Goal: Task Accomplishment & Management: Complete application form

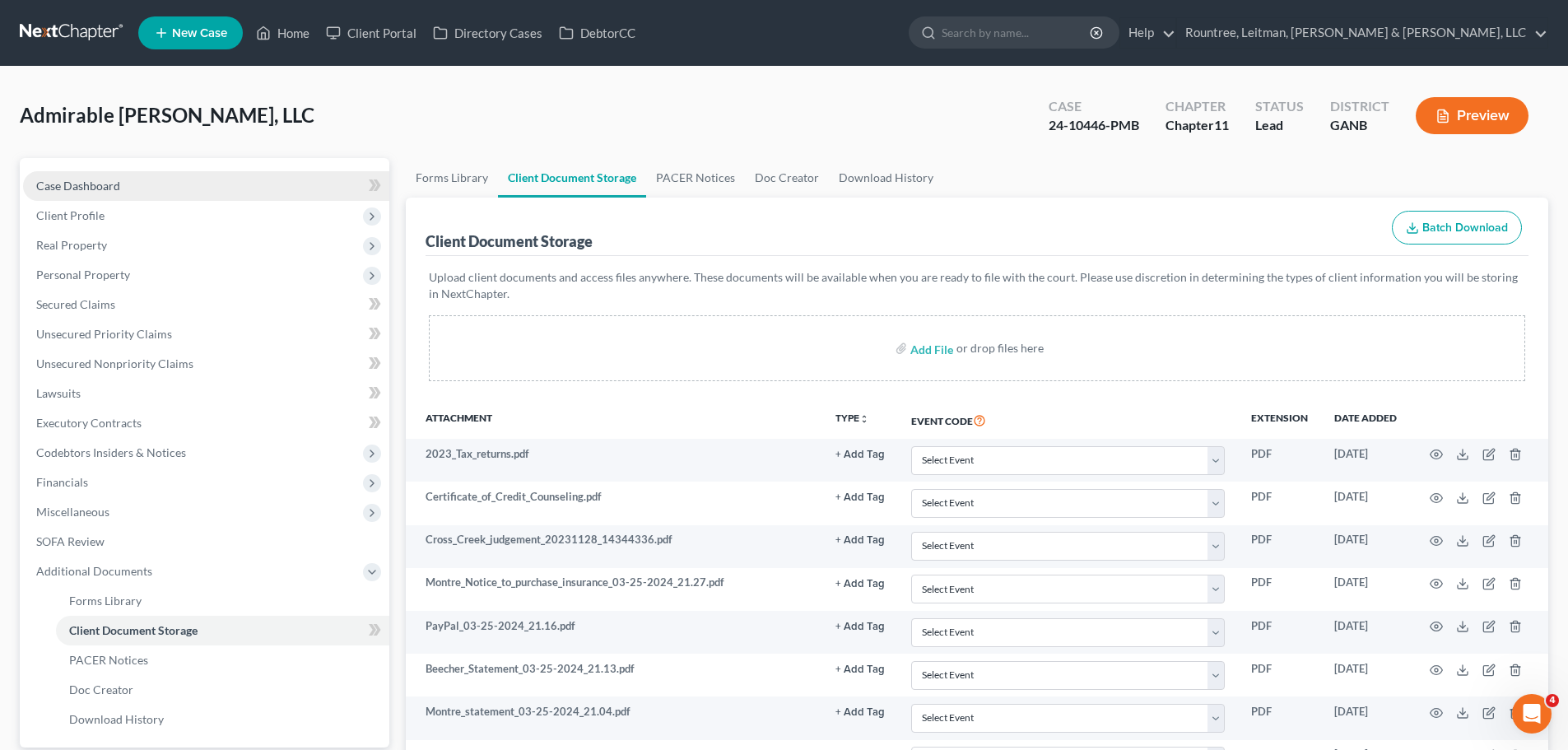
click at [52, 197] on link "Case Dashboard" at bounding box center [207, 186] width 367 height 30
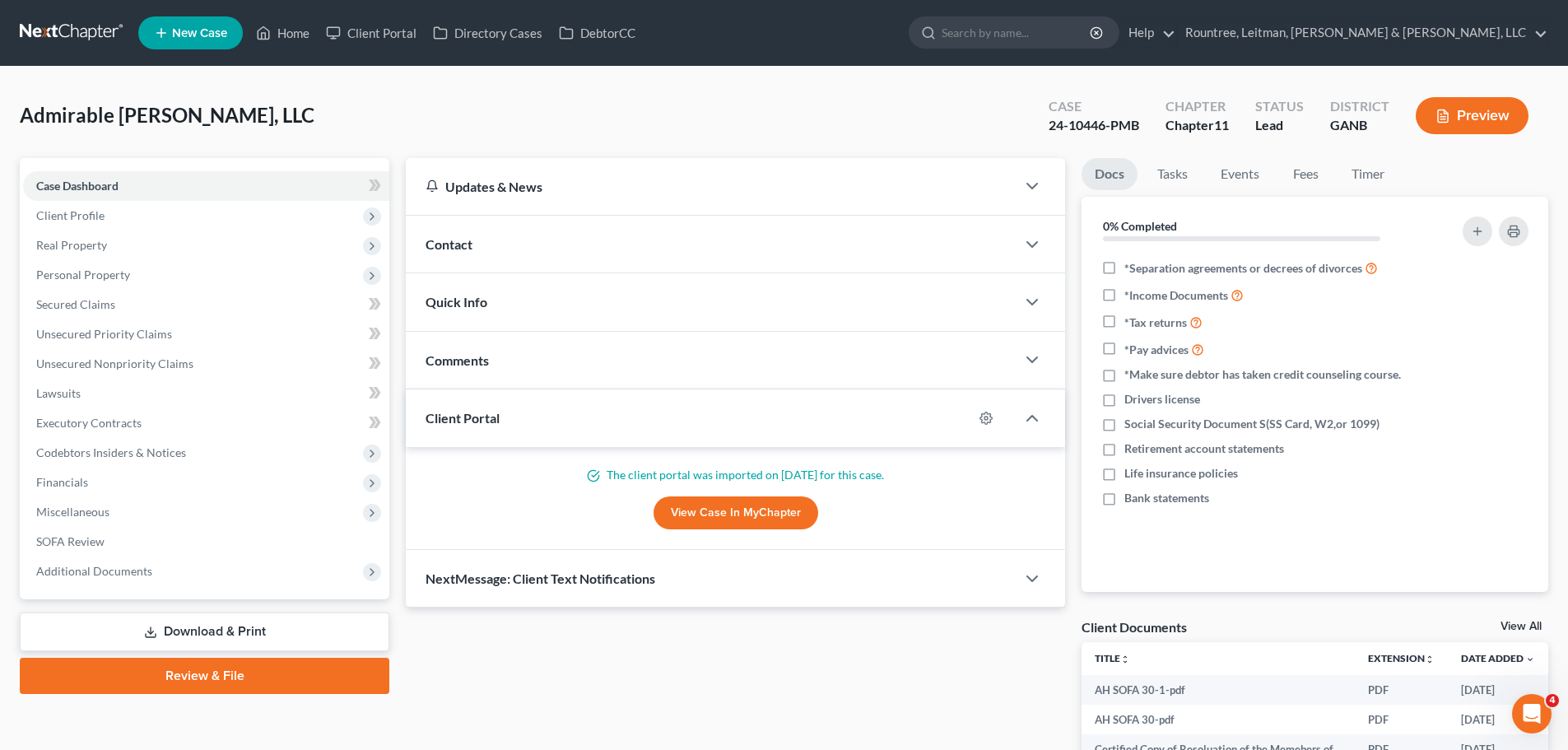
click at [102, 27] on link at bounding box center [72, 33] width 105 height 30
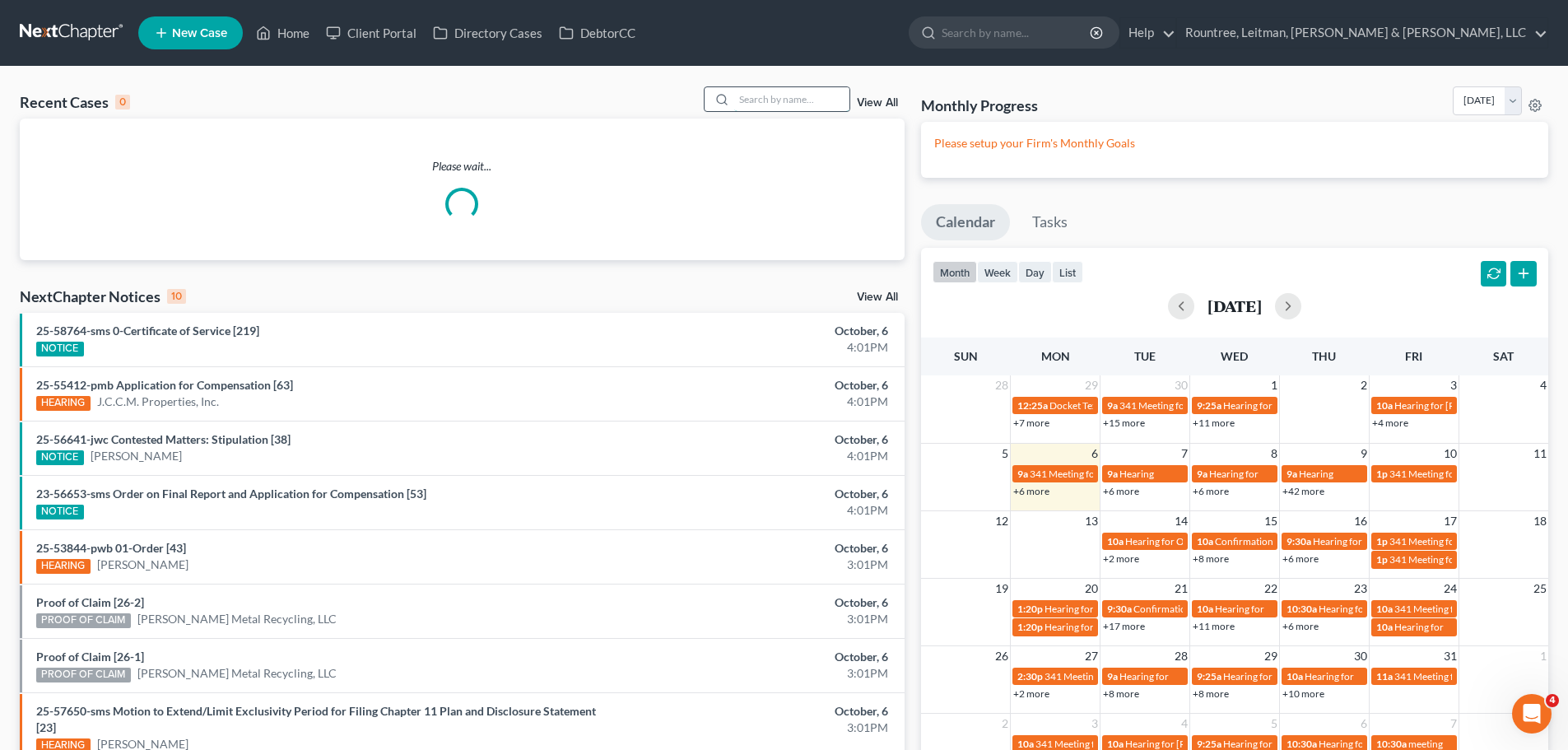
click at [796, 99] on input "search" at bounding box center [791, 99] width 115 height 24
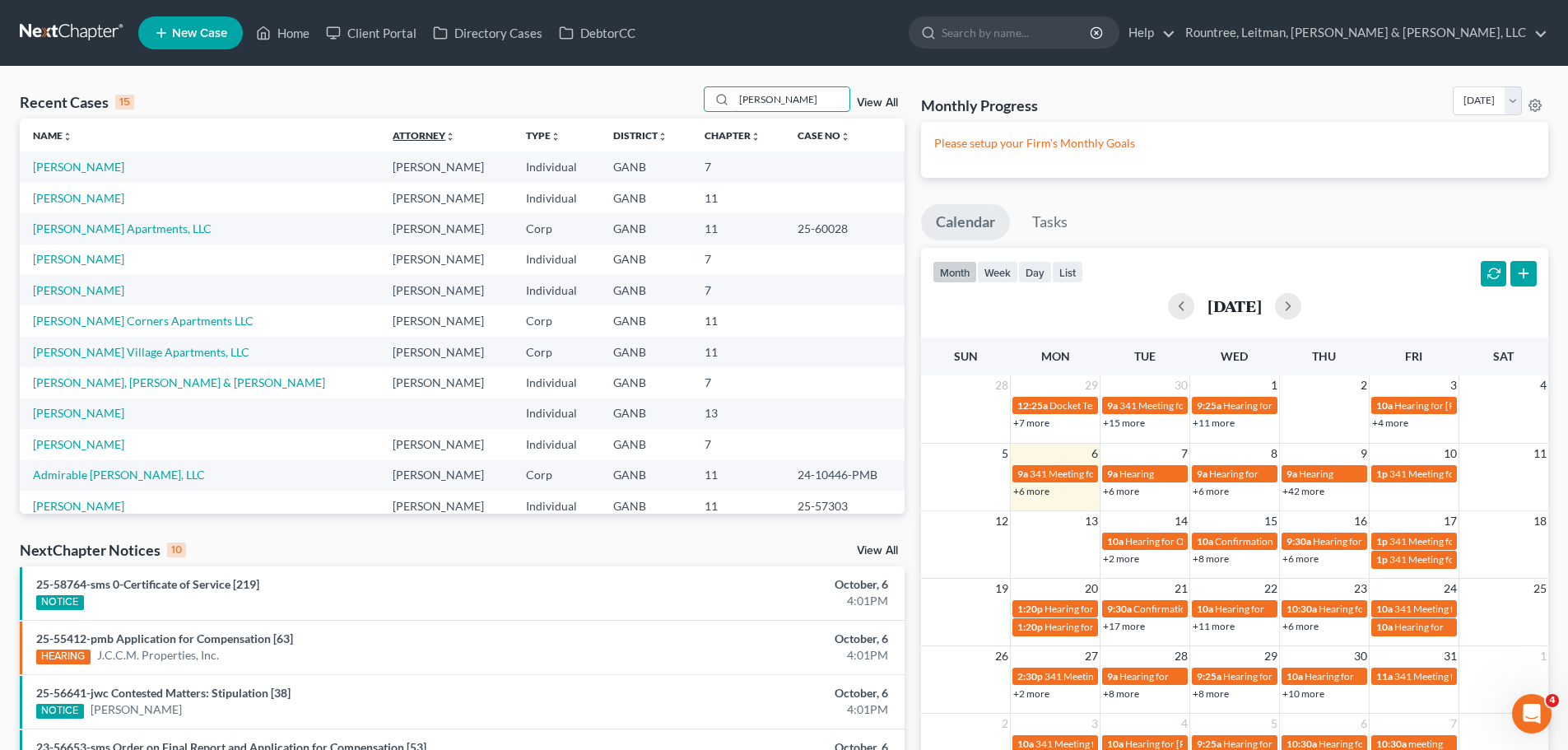
type input "[PERSON_NAME]"
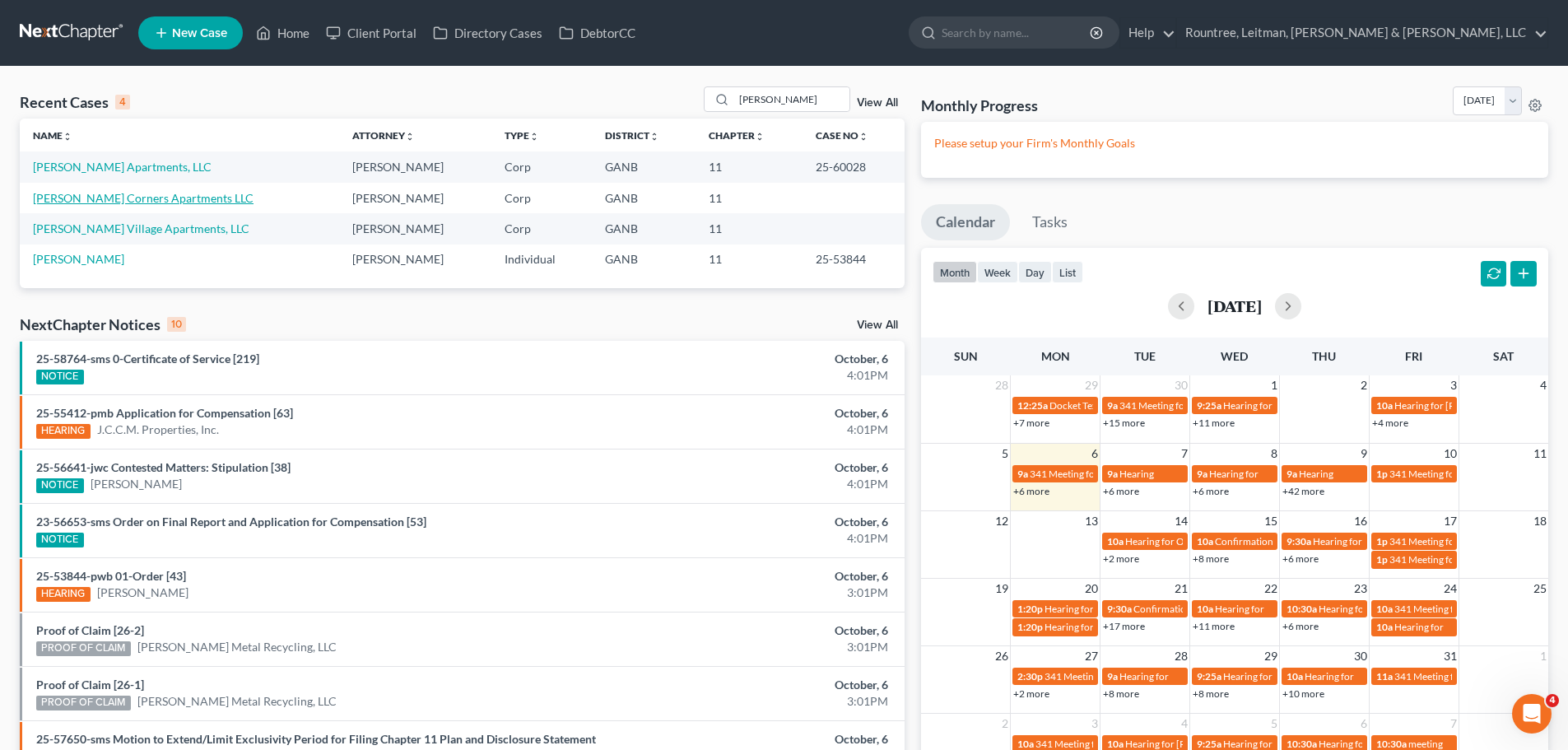
click at [113, 196] on link "[PERSON_NAME] Corners Apartments LLC" at bounding box center [144, 197] width 221 height 14
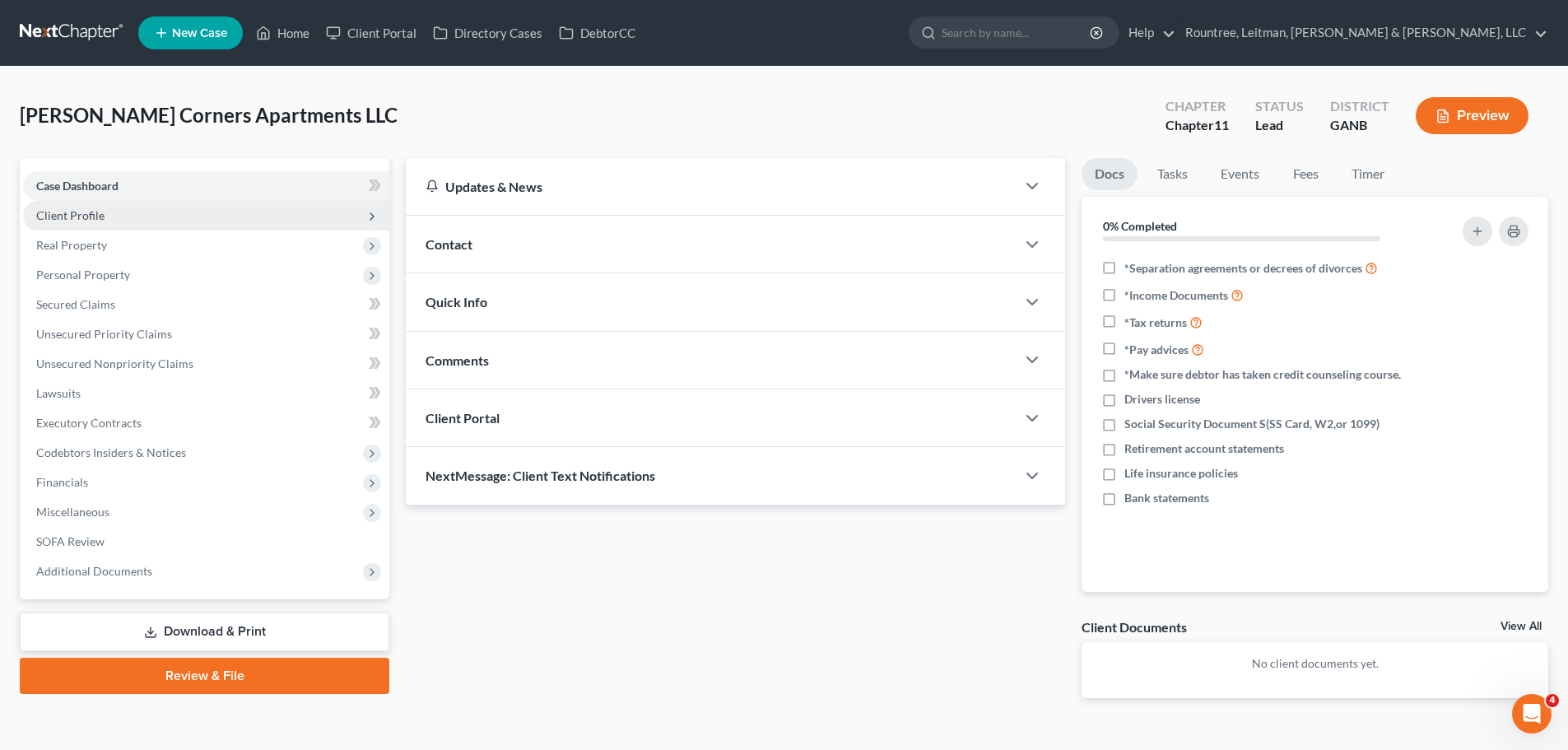
click at [140, 212] on span "Client Profile" at bounding box center [207, 216] width 367 height 30
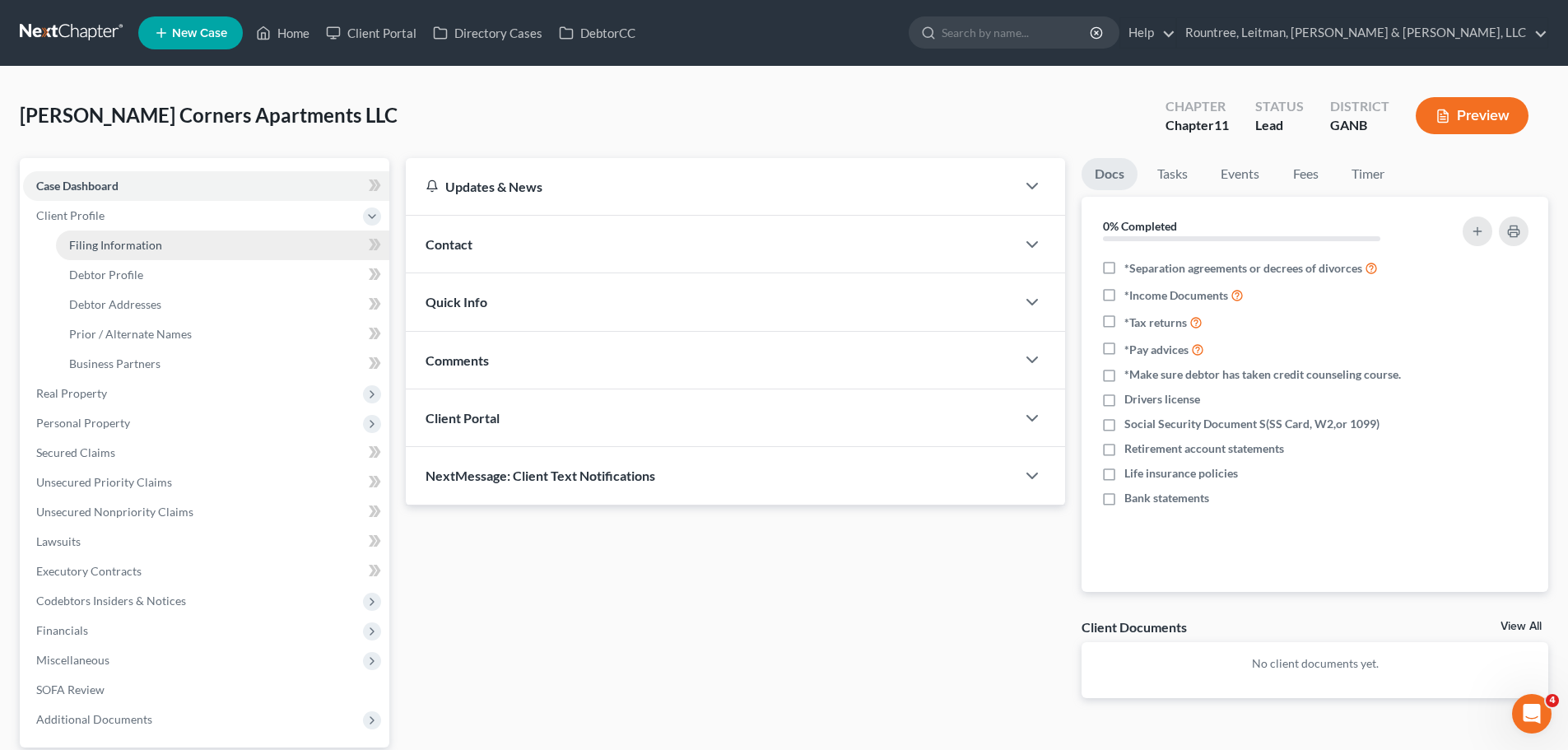
click at [136, 241] on span "Filing Information" at bounding box center [115, 245] width 93 height 14
select select "3"
select select "1"
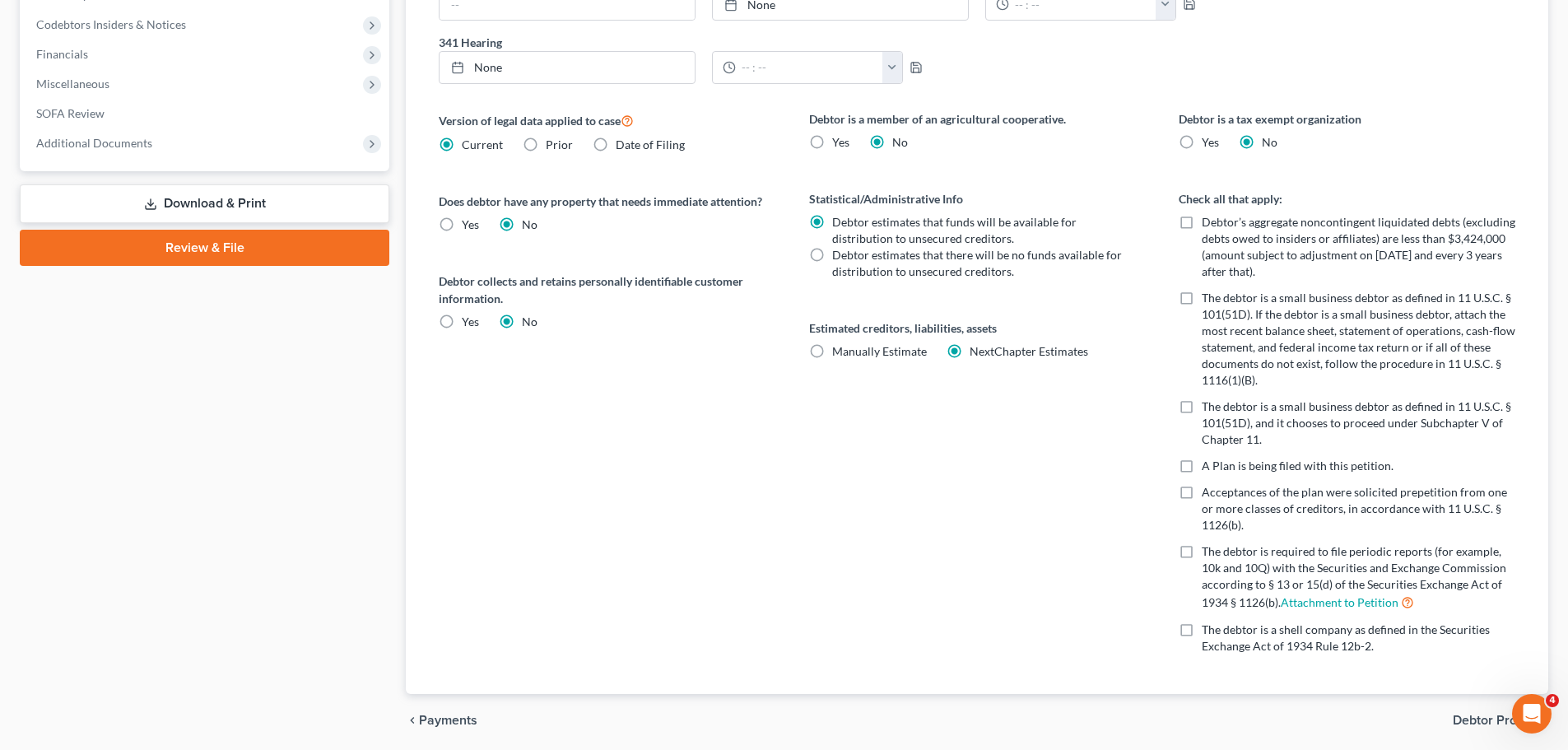
scroll to position [82, 0]
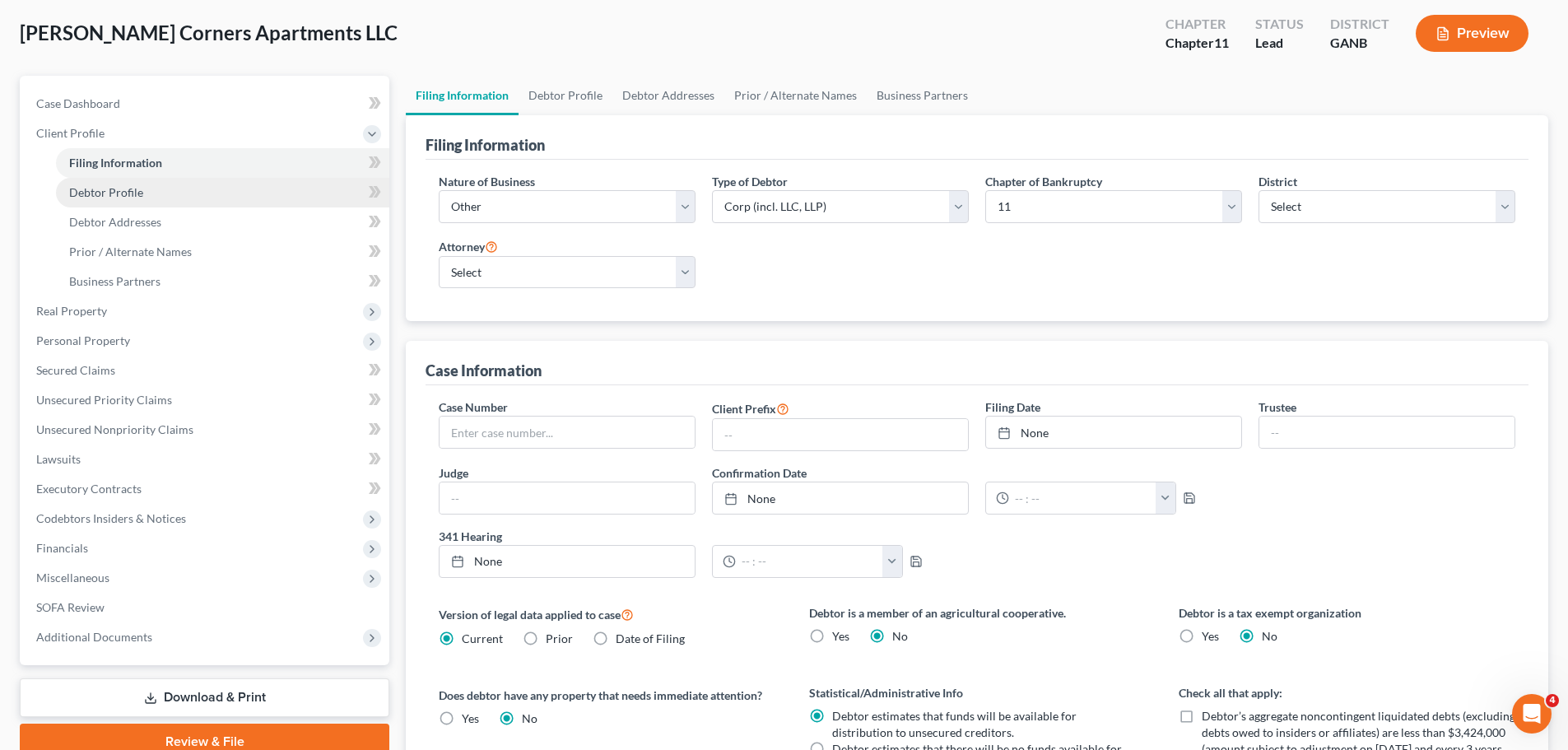
click at [143, 186] on link "Debtor Profile" at bounding box center [222, 192] width 334 height 30
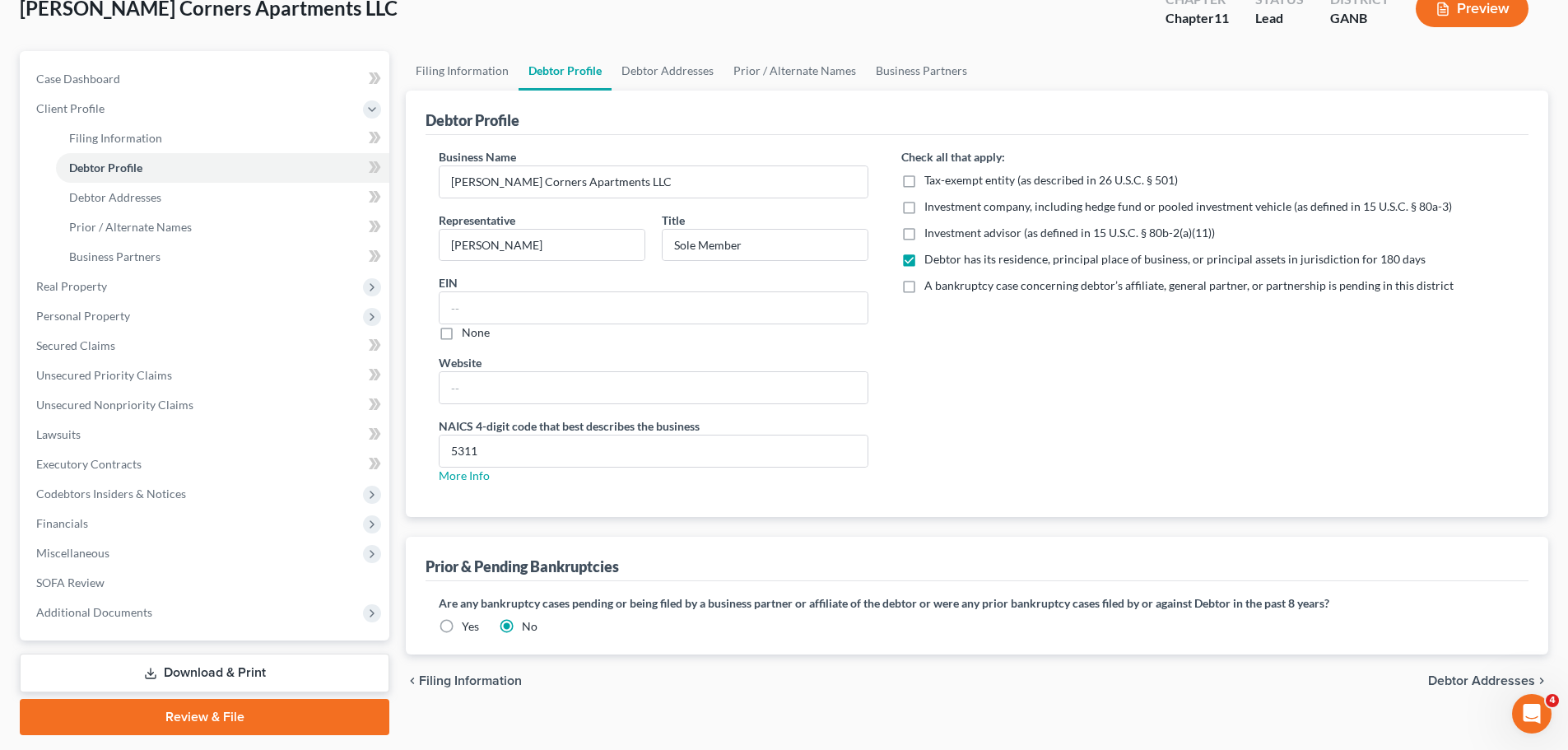
scroll to position [72, 0]
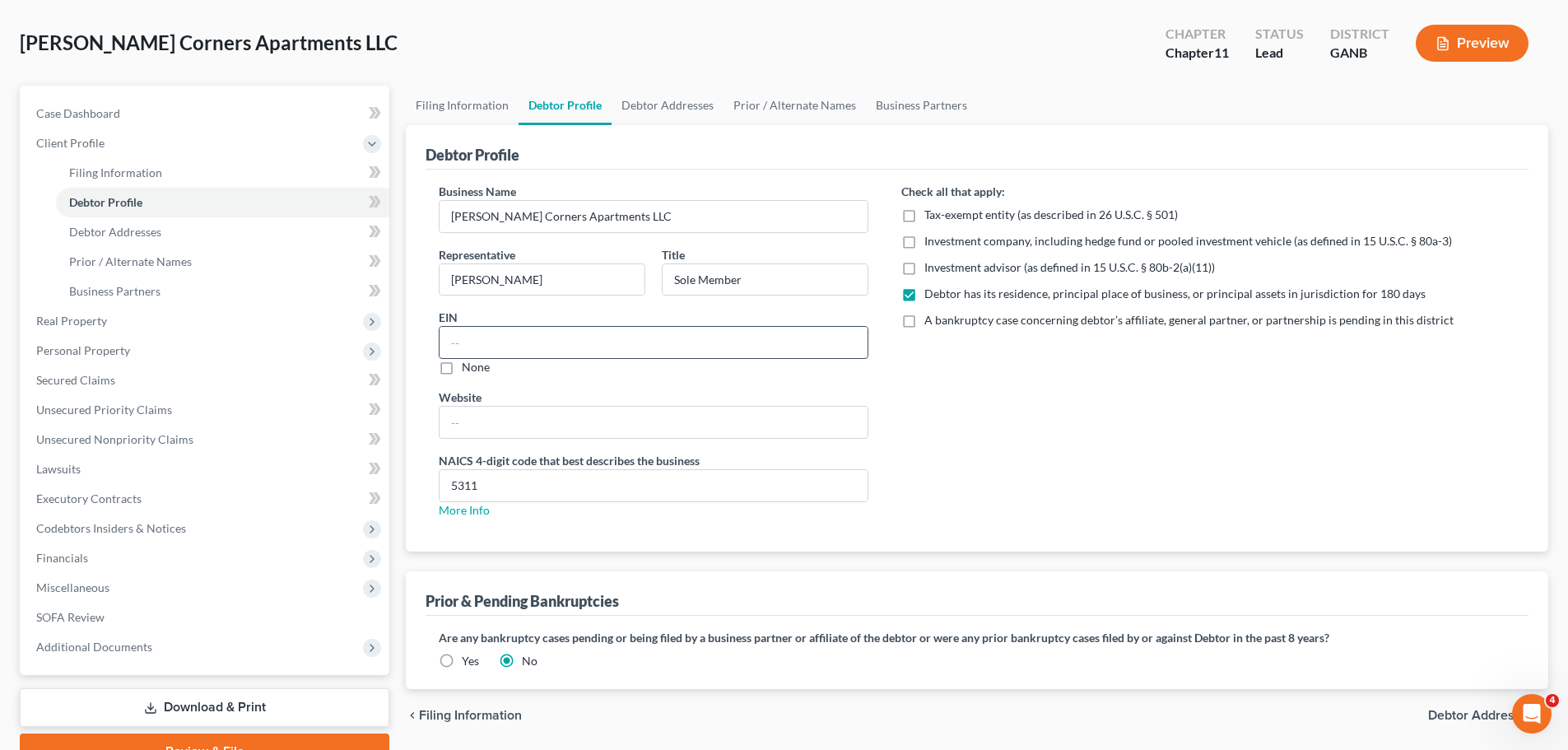
click at [559, 338] on input "text" at bounding box center [654, 343] width 428 height 32
type input "[US_EMPLOYER_IDENTIFICATION_NUMBER]"
click at [1090, 458] on div "Check all that apply: Tax-exempt entity (as described in 26 U.S.C. § 501) Inves…" at bounding box center [1209, 357] width 647 height 349
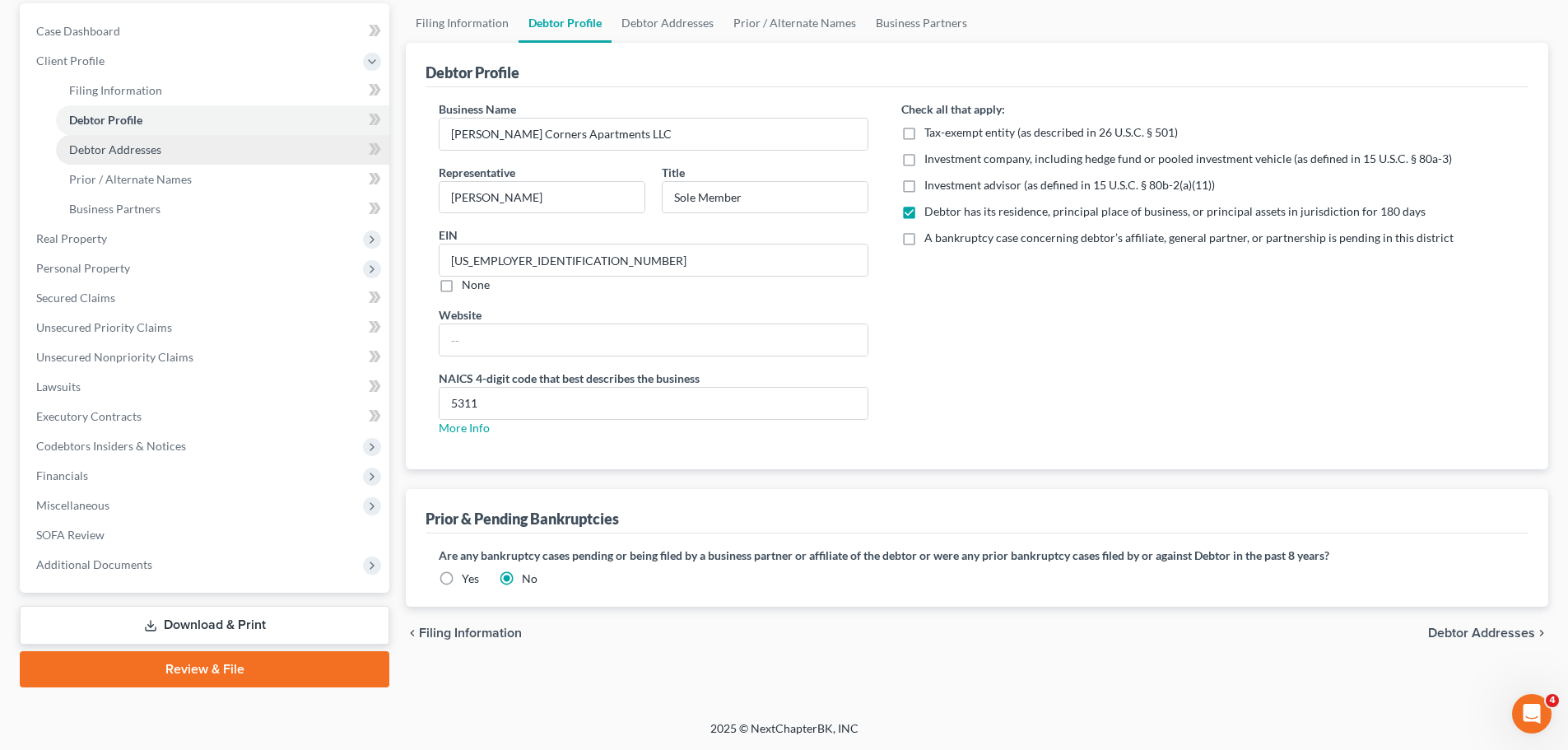
click at [104, 159] on link "Debtor Addresses" at bounding box center [222, 150] width 334 height 30
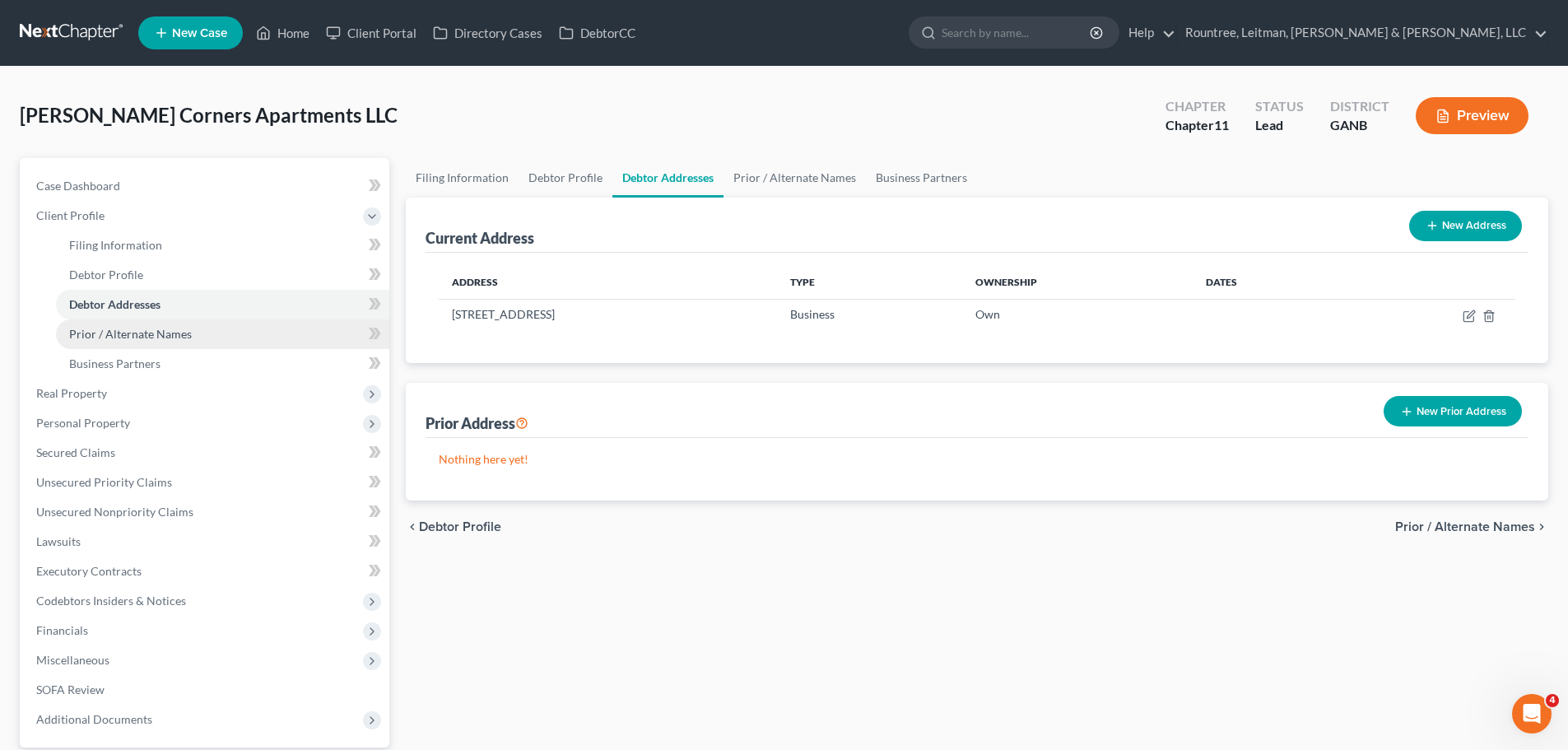
click at [124, 333] on span "Prior / Alternate Names" at bounding box center [130, 334] width 123 height 14
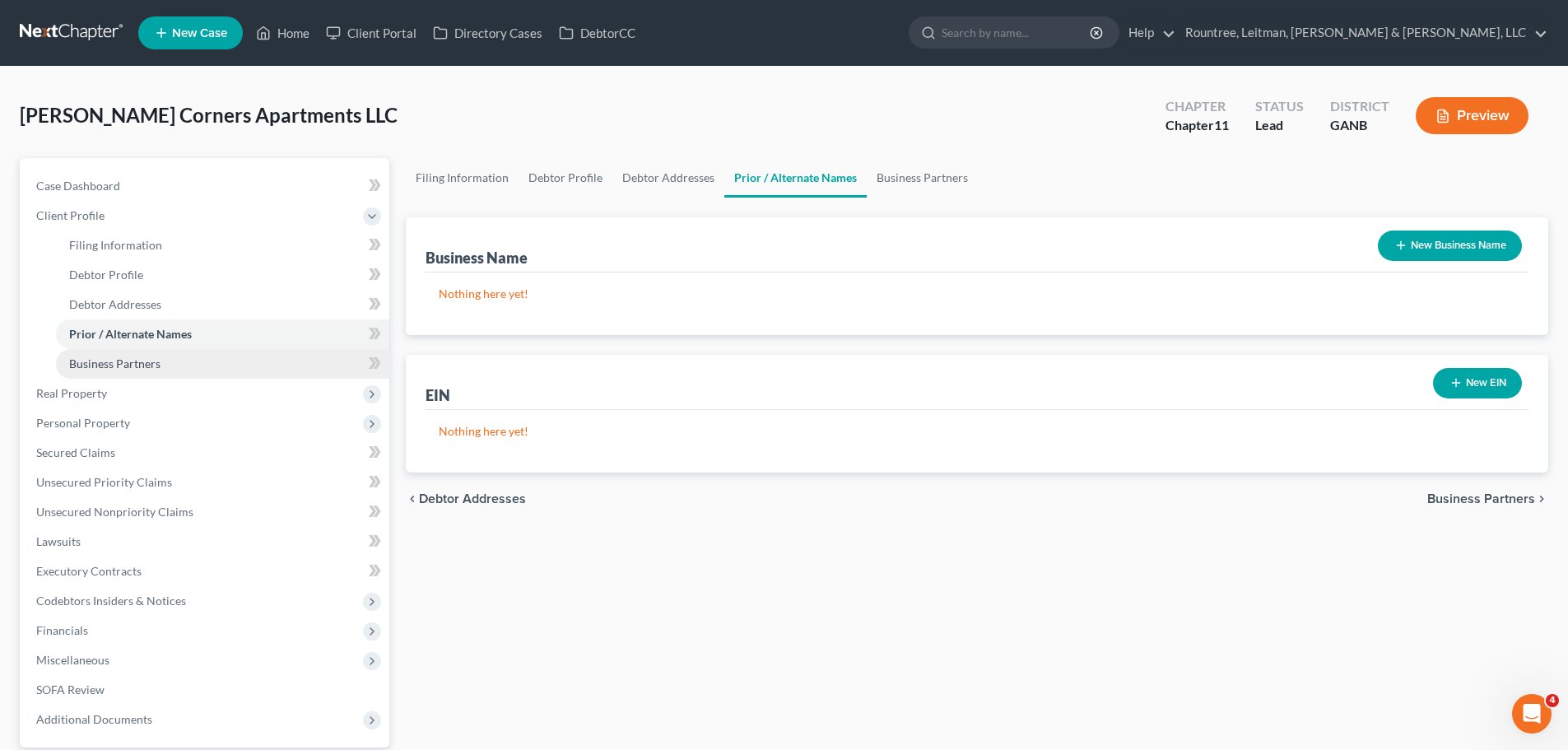
click at [123, 371] on link "Business Partners" at bounding box center [222, 364] width 334 height 30
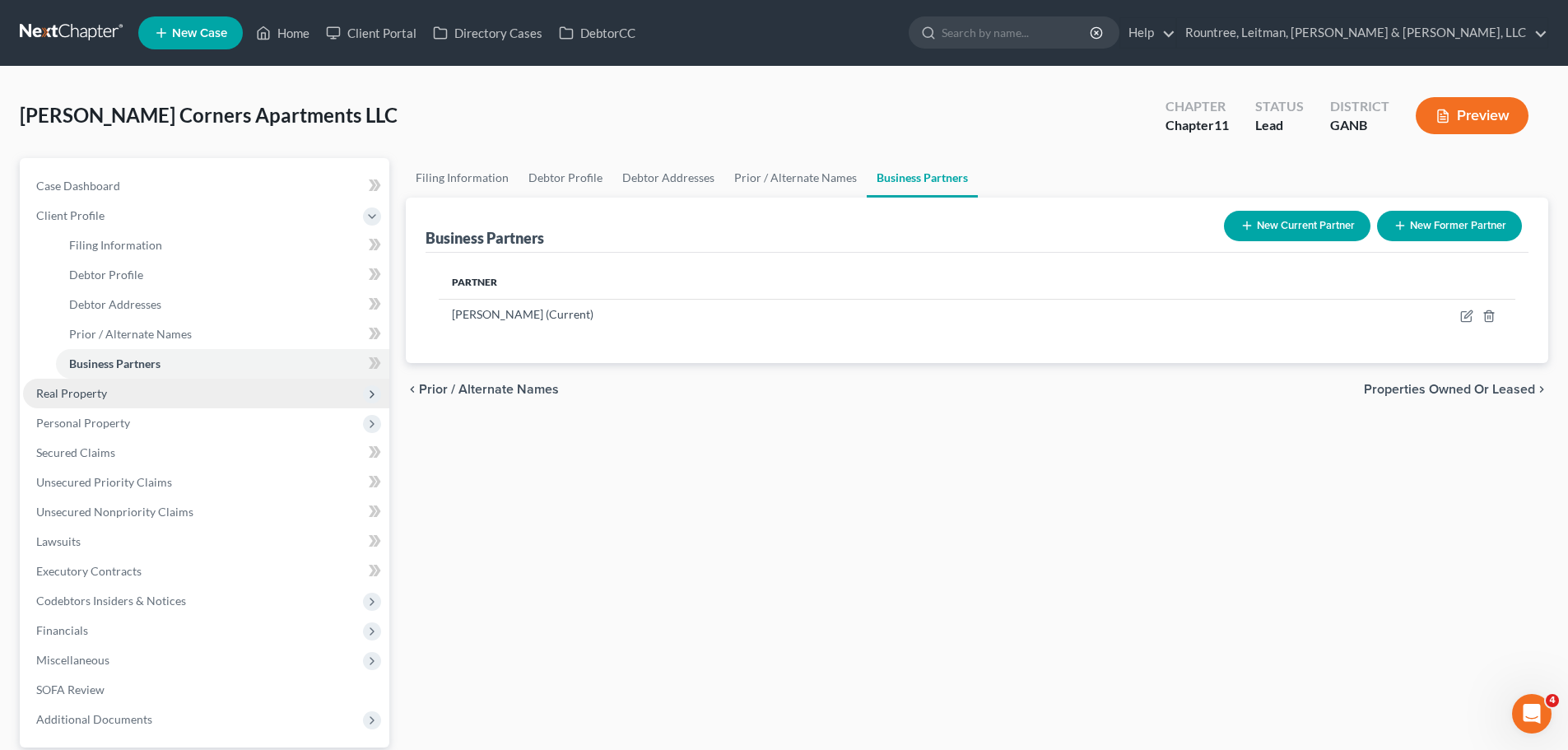
click at [103, 395] on span "Real Property" at bounding box center [71, 392] width 71 height 14
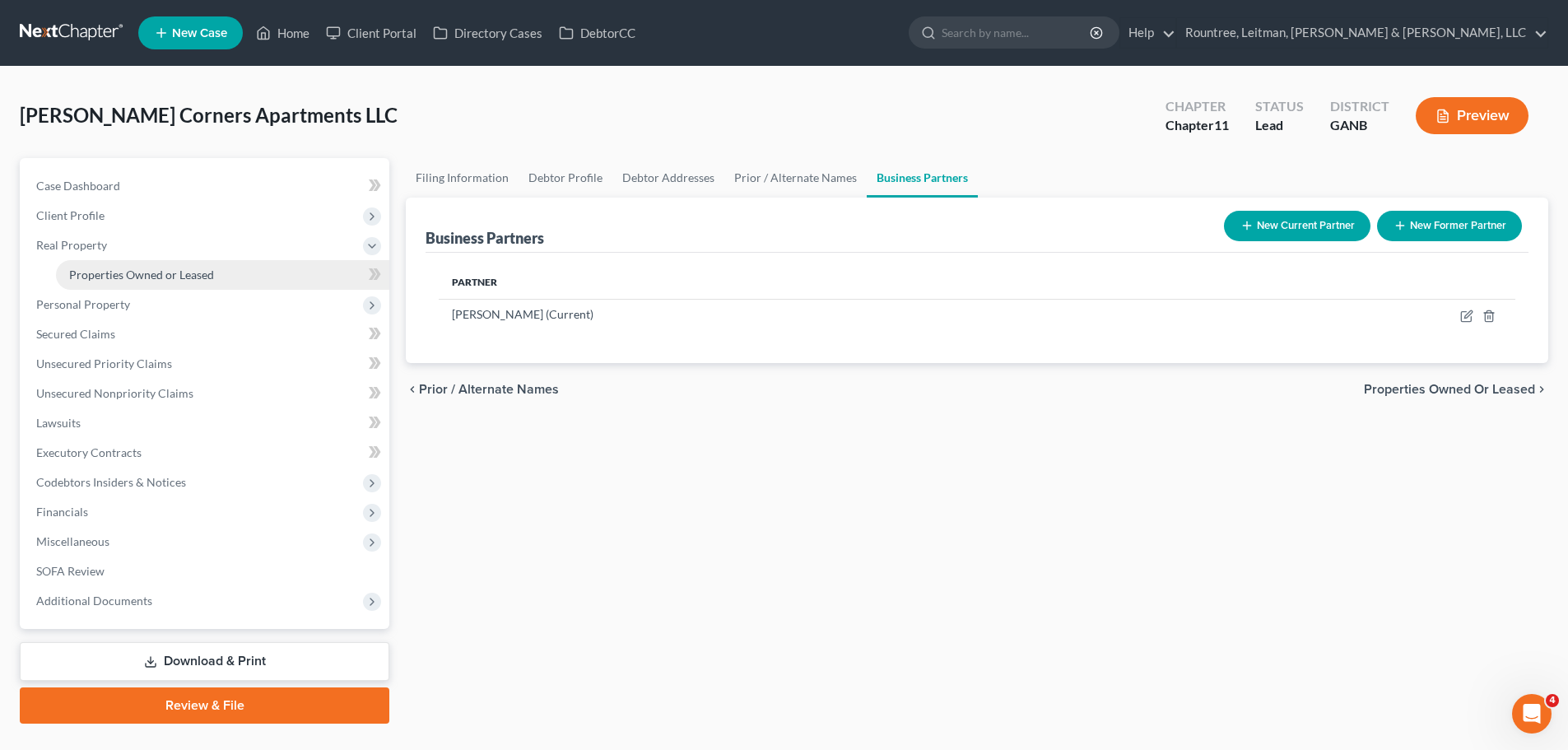
click at [144, 280] on span "Properties Owned or Leased" at bounding box center [141, 274] width 145 height 14
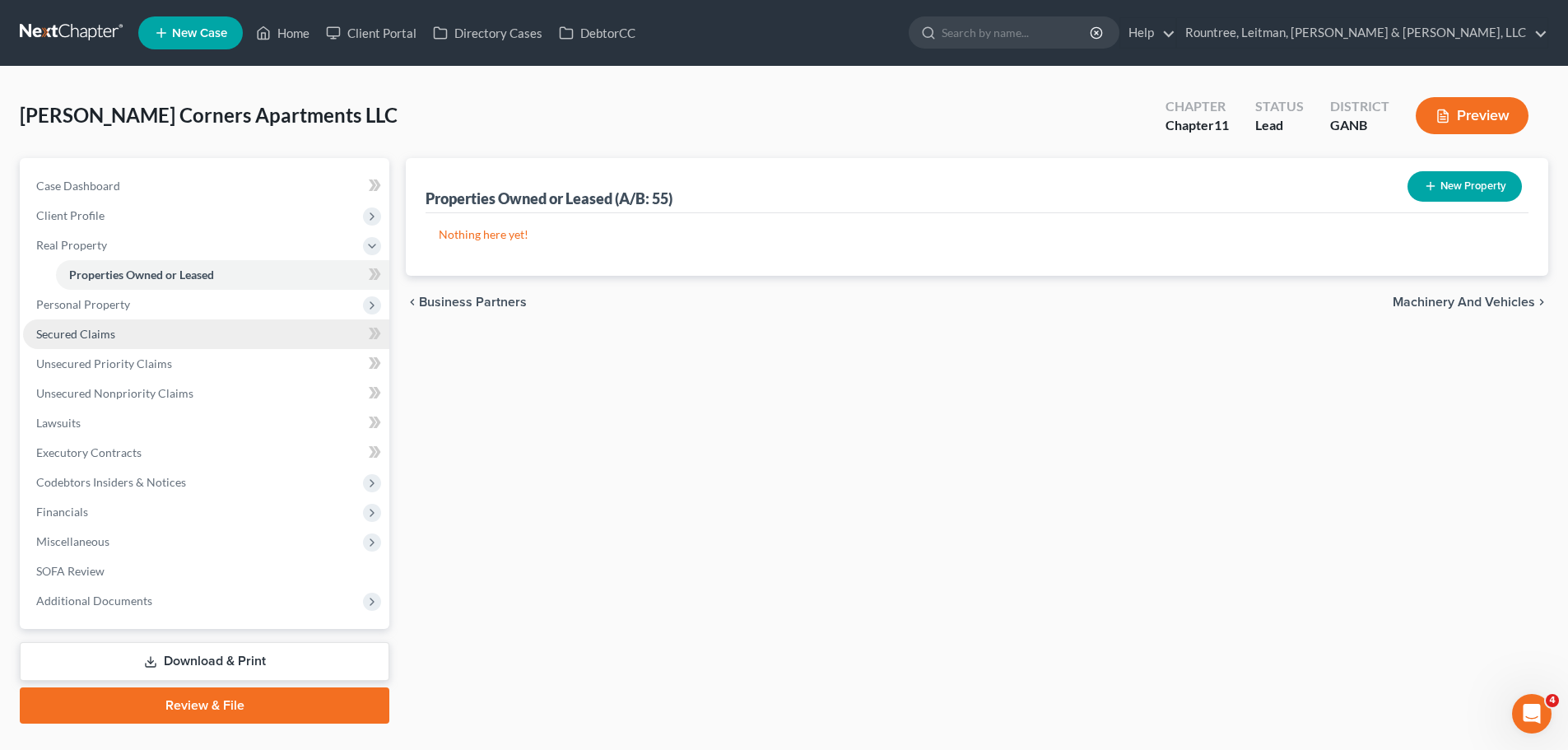
click at [110, 330] on span "Secured Claims" at bounding box center [75, 334] width 79 height 14
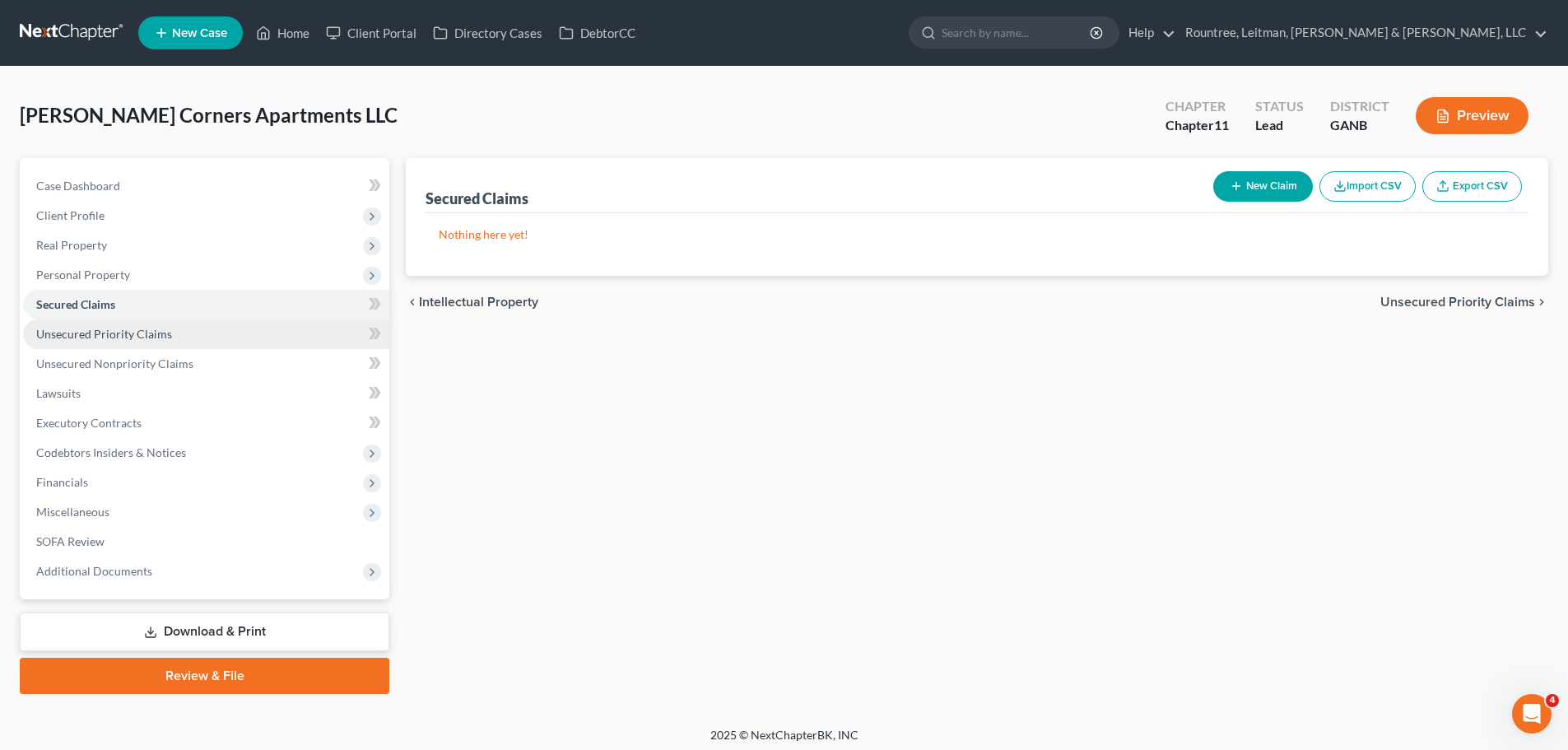
click at [114, 348] on link "Unsecured Priority Claims" at bounding box center [207, 334] width 367 height 30
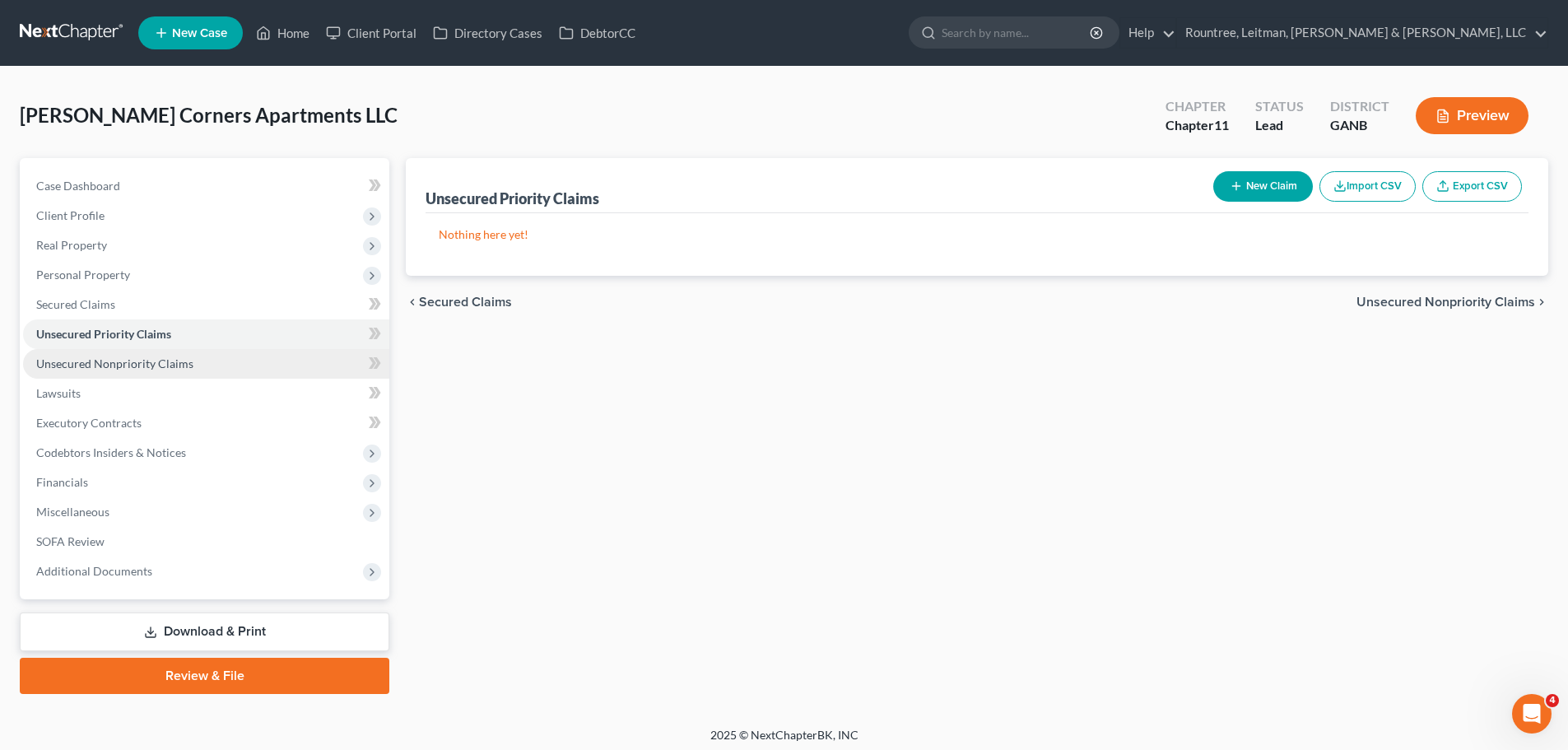
click at [114, 371] on link "Unsecured Nonpriority Claims" at bounding box center [207, 364] width 367 height 30
click at [112, 330] on span "Unsecured Priority Claims" at bounding box center [105, 334] width 136 height 14
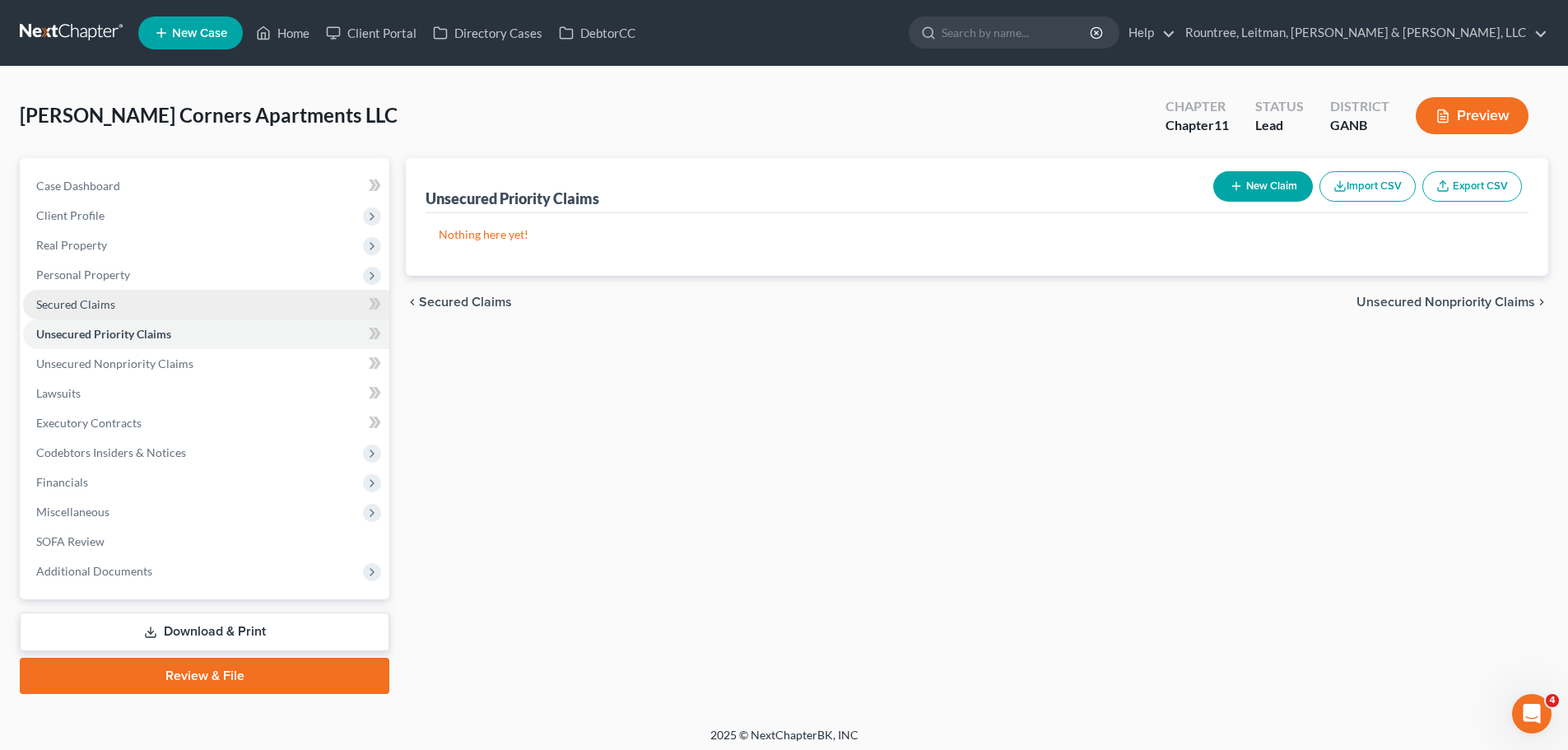
click at [100, 309] on span "Secured Claims" at bounding box center [75, 304] width 79 height 14
click at [123, 334] on span "Unsecured Priority Claims" at bounding box center [105, 334] width 136 height 14
click at [113, 312] on link "Secured Claims" at bounding box center [207, 304] width 367 height 30
click at [73, 28] on link at bounding box center [72, 33] width 105 height 30
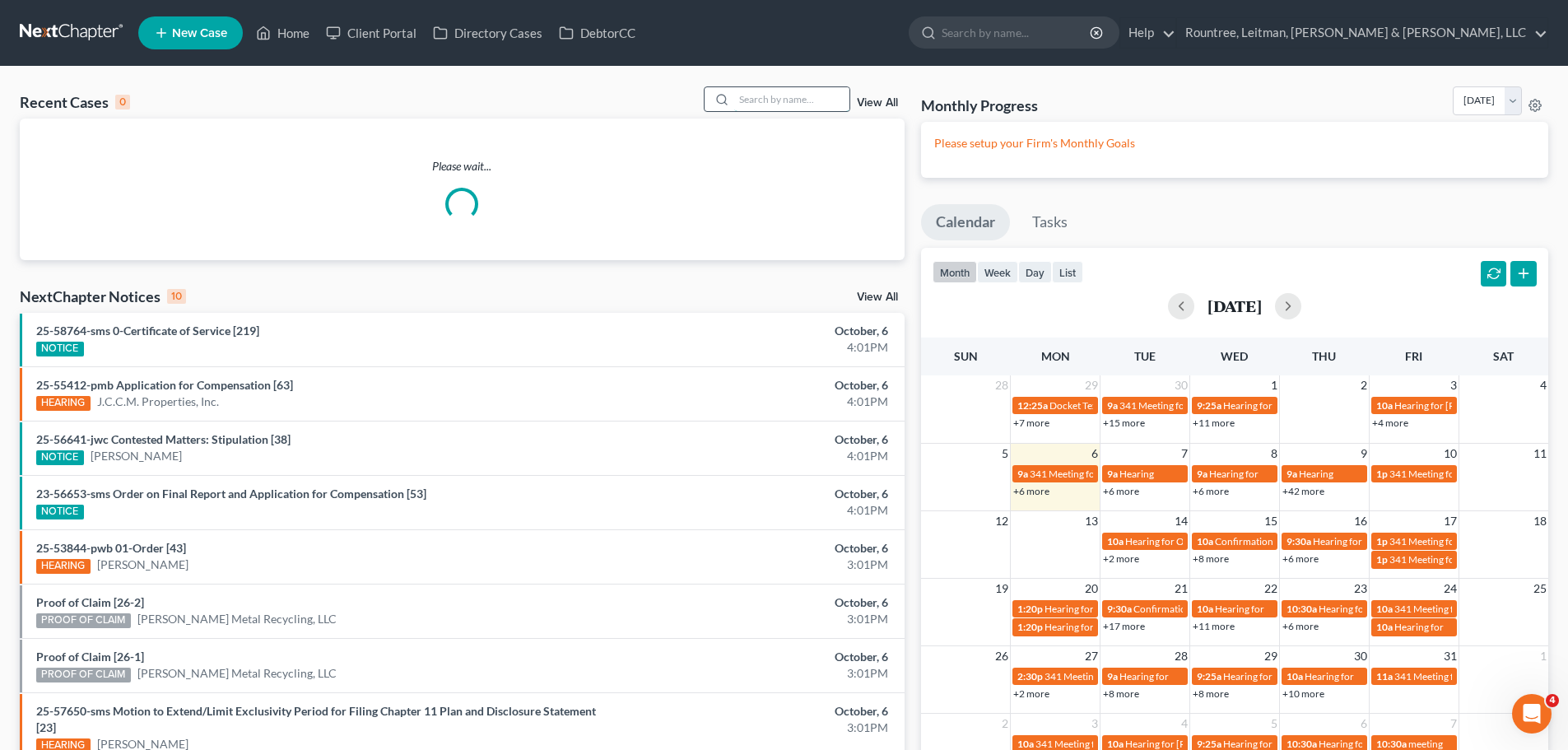
click at [749, 100] on input "search" at bounding box center [791, 99] width 115 height 24
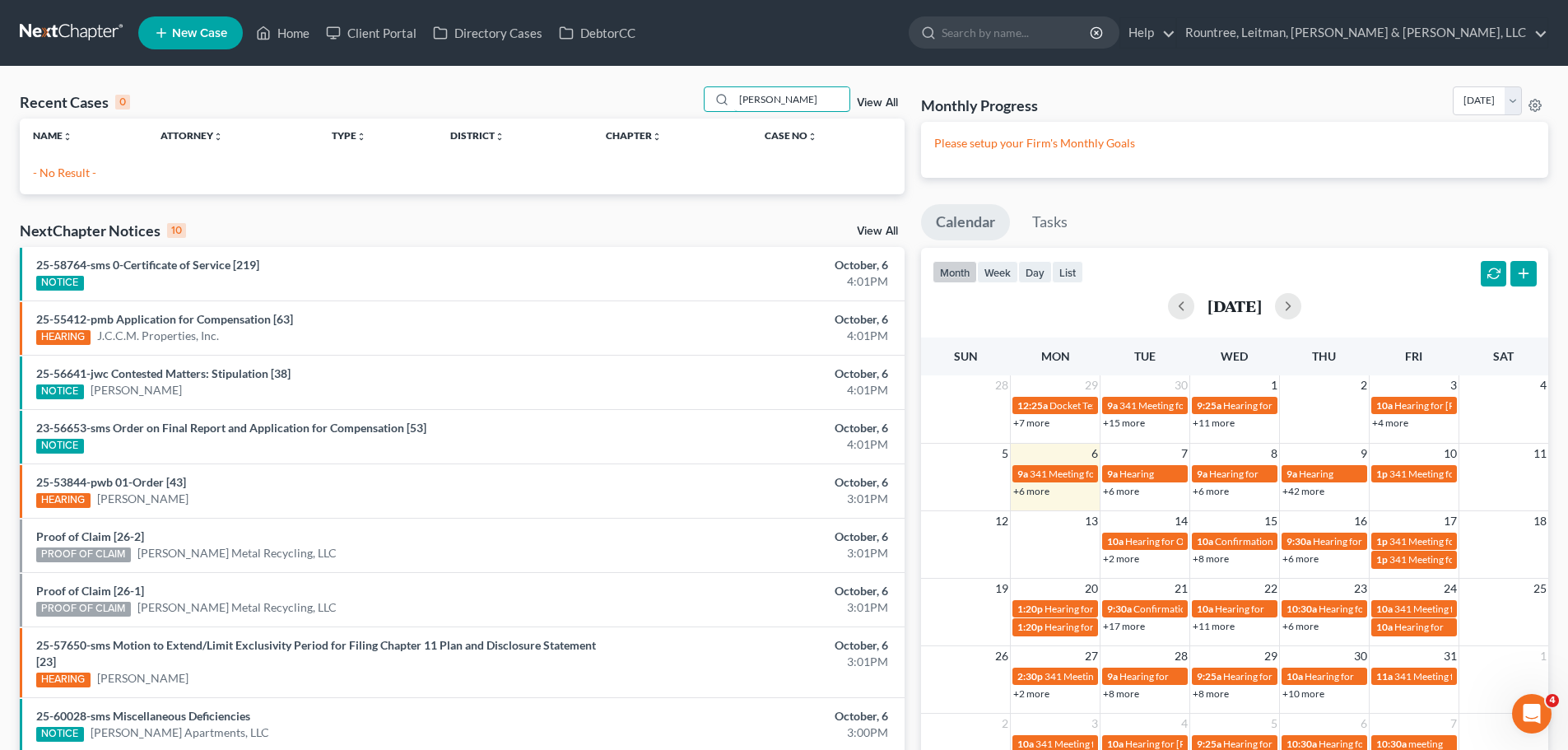
drag, startPoint x: 800, startPoint y: 96, endPoint x: 671, endPoint y: 96, distance: 129.0
click at [671, 96] on div "Recent Cases 0 olivia View All" at bounding box center [462, 102] width 885 height 32
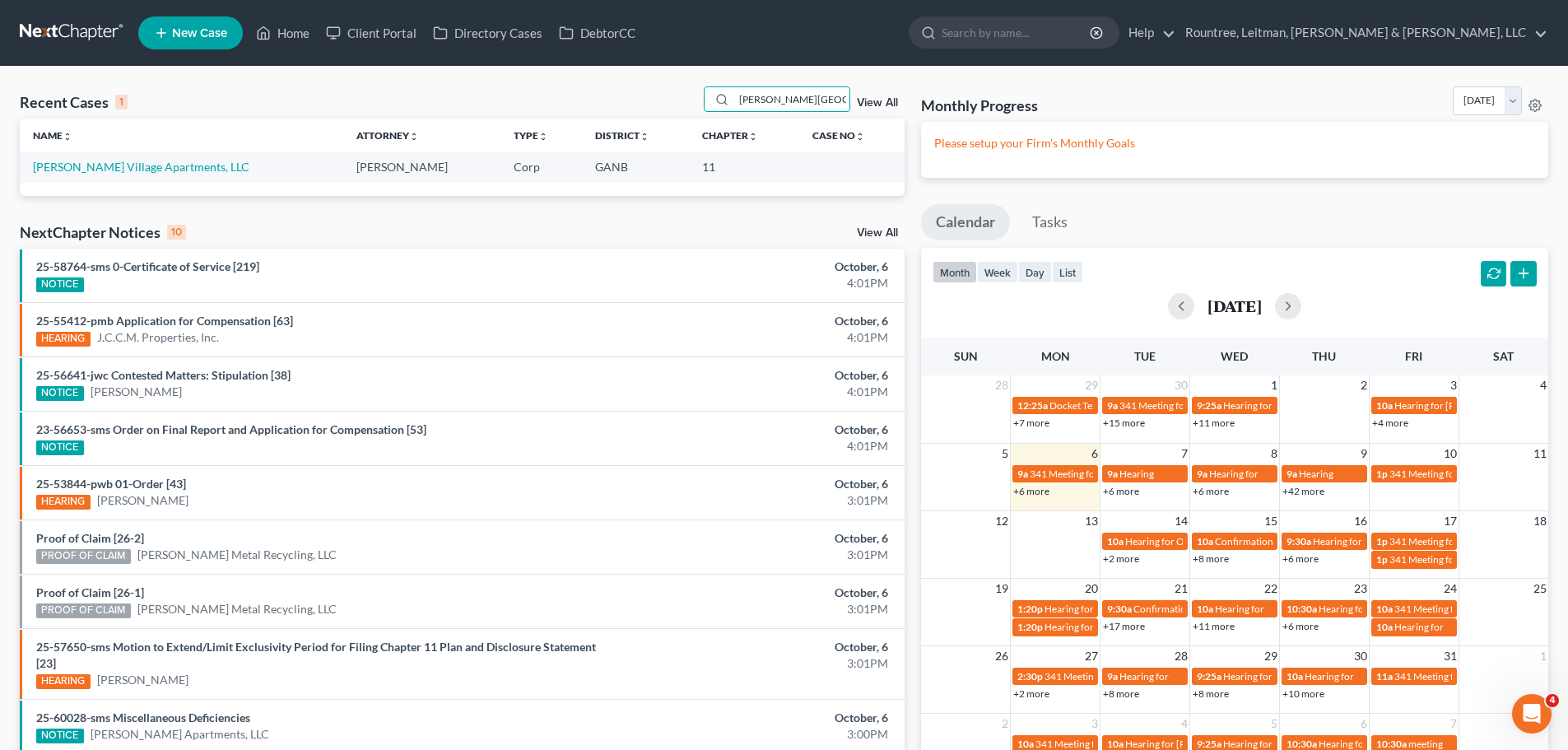
type input "oliver village"
drag, startPoint x: 815, startPoint y: 100, endPoint x: 626, endPoint y: 99, distance: 189.0
click at [626, 99] on div "Recent Cases 1 oliver village View All" at bounding box center [462, 102] width 885 height 32
type input "="
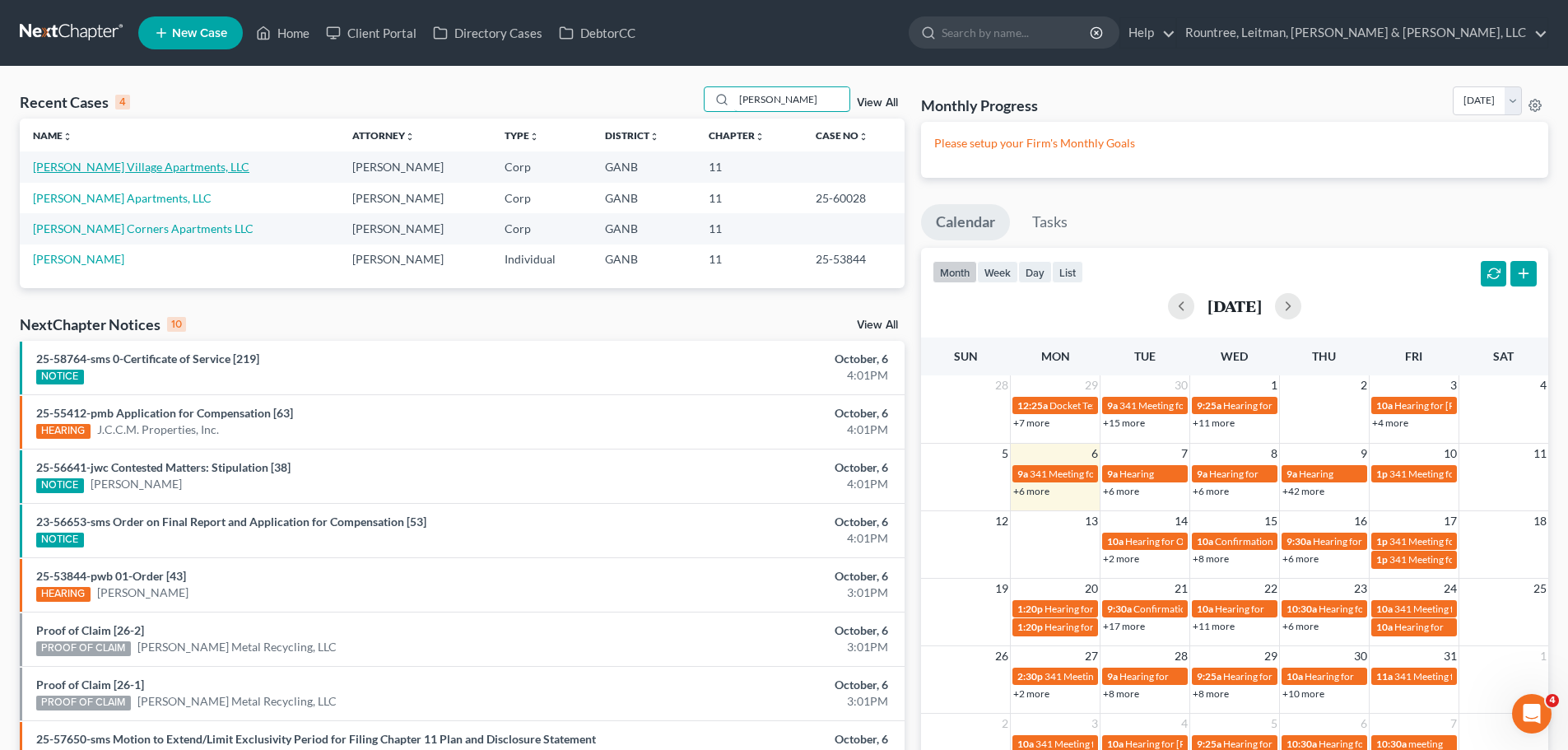
type input "[PERSON_NAME]"
click at [95, 170] on link "[PERSON_NAME] Village Apartments, LLC" at bounding box center [141, 166] width 217 height 14
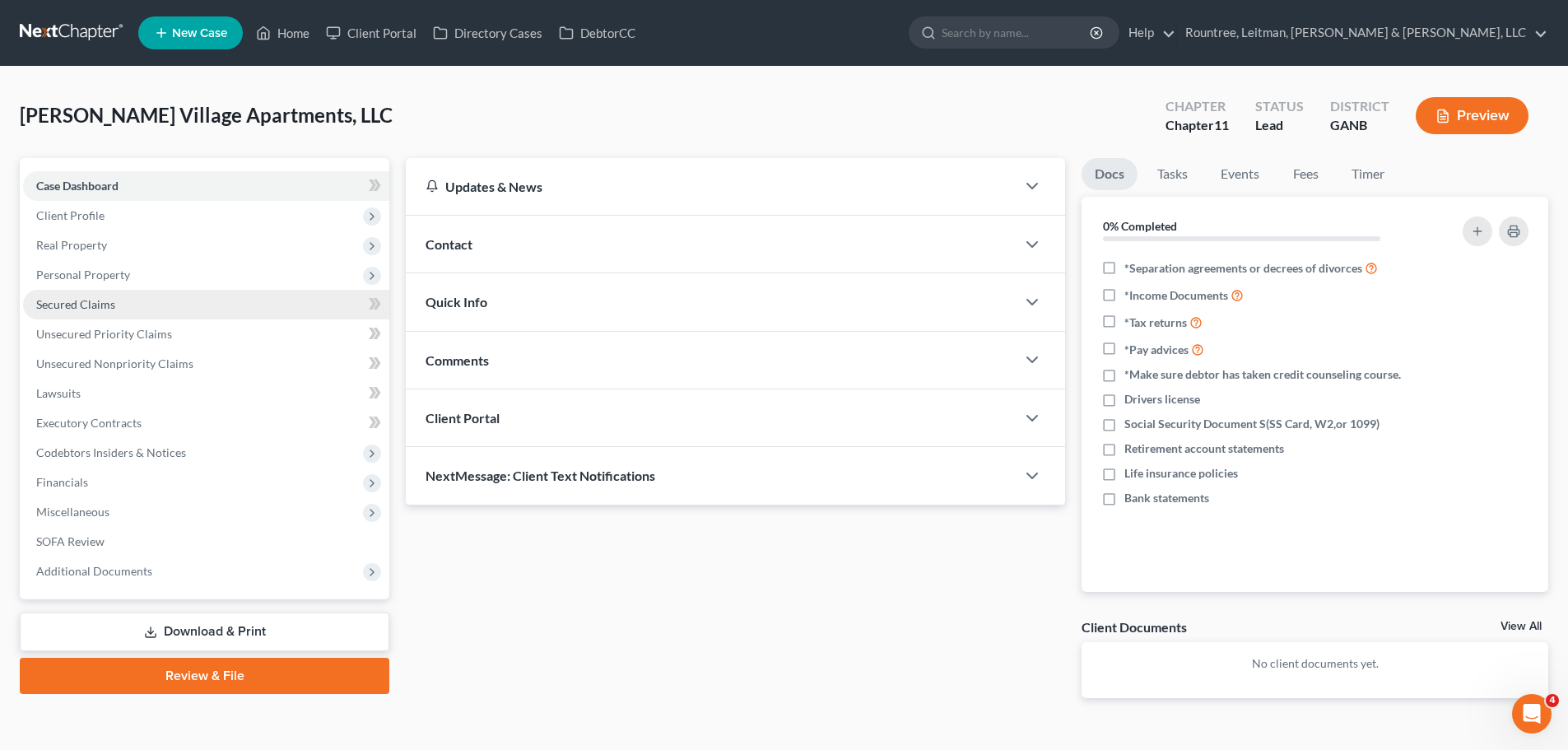
click at [100, 309] on span "Secured Claims" at bounding box center [75, 304] width 79 height 14
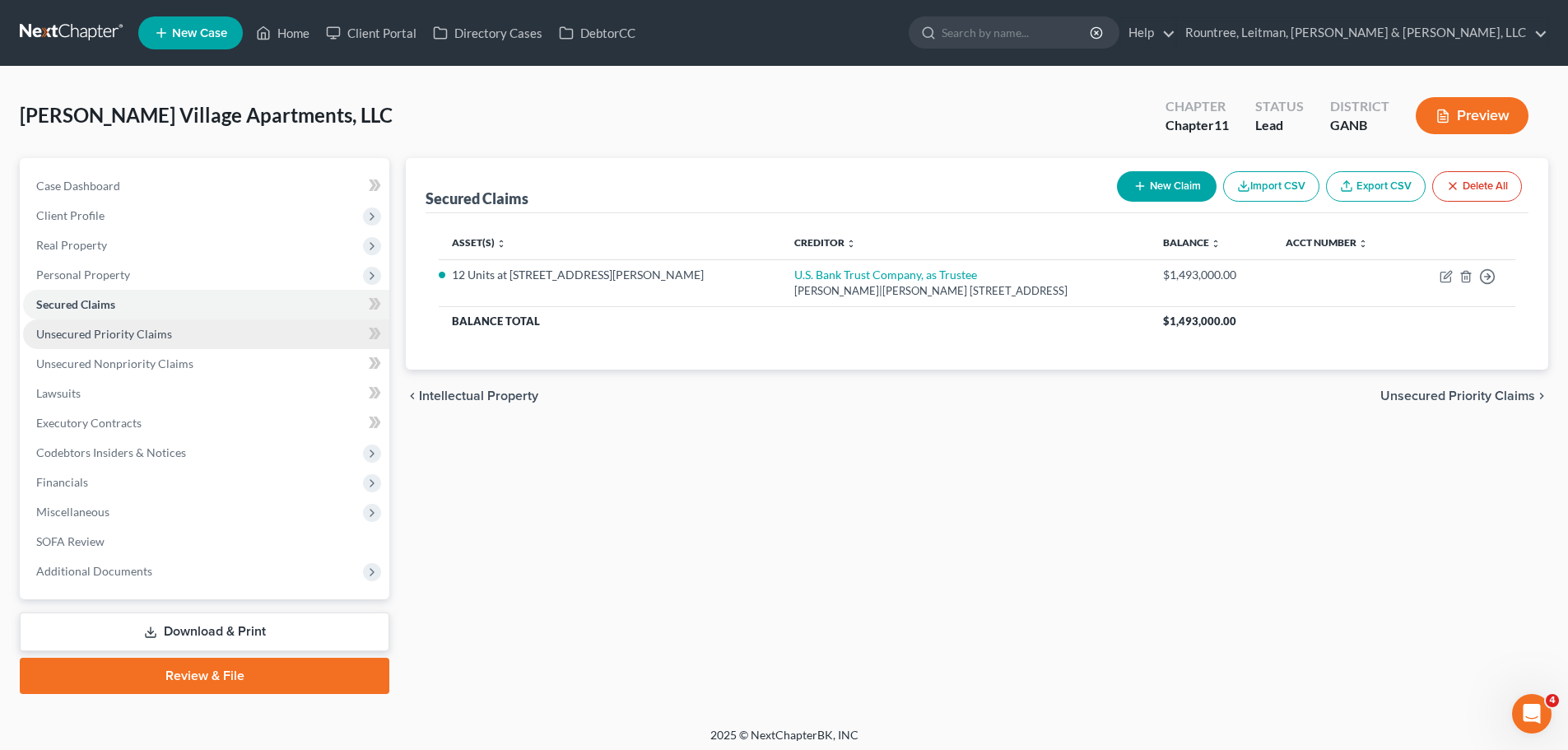
click at [52, 322] on link "Unsecured Priority Claims" at bounding box center [207, 334] width 367 height 30
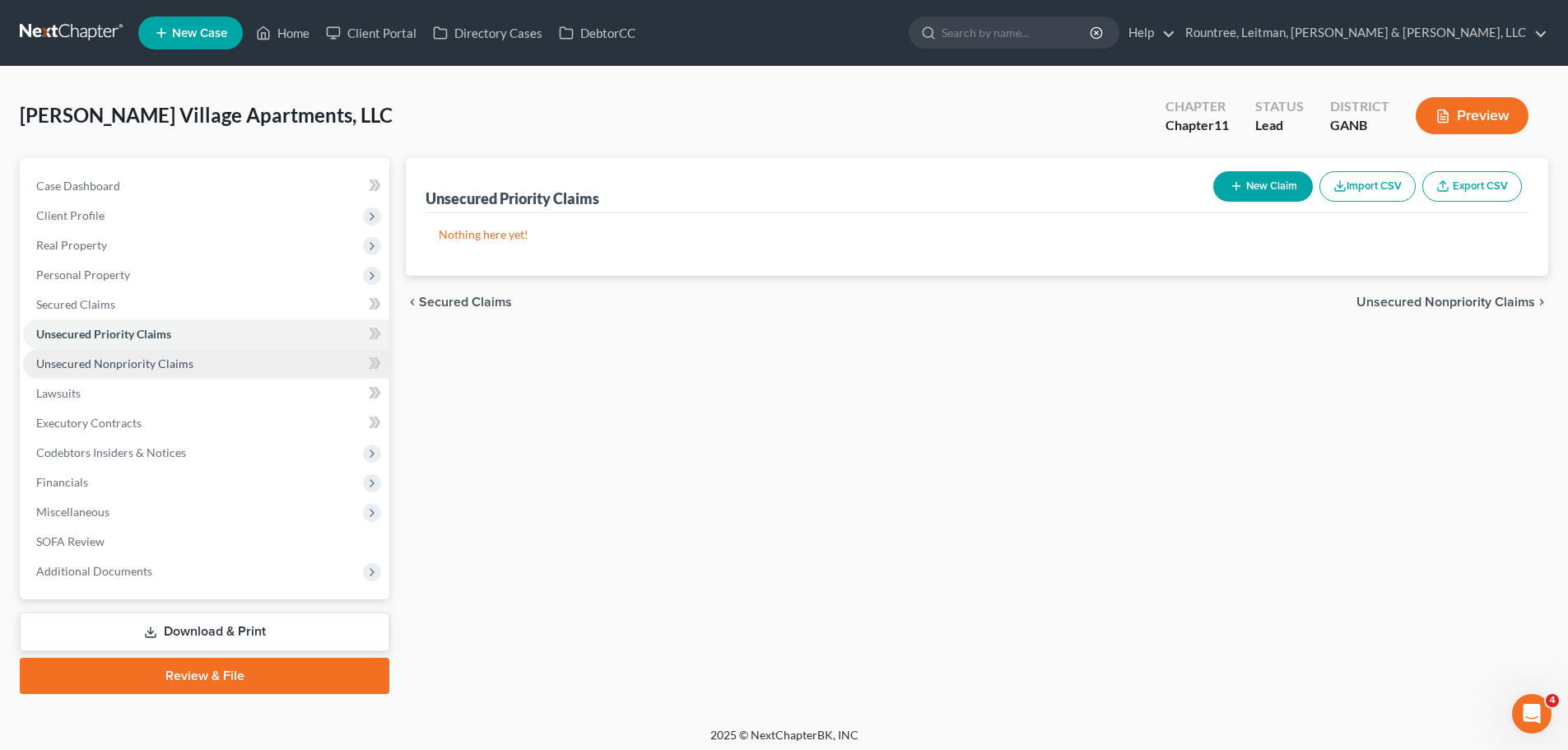
click at [70, 370] on span "Unsecured Nonpriority Claims" at bounding box center [115, 363] width 158 height 14
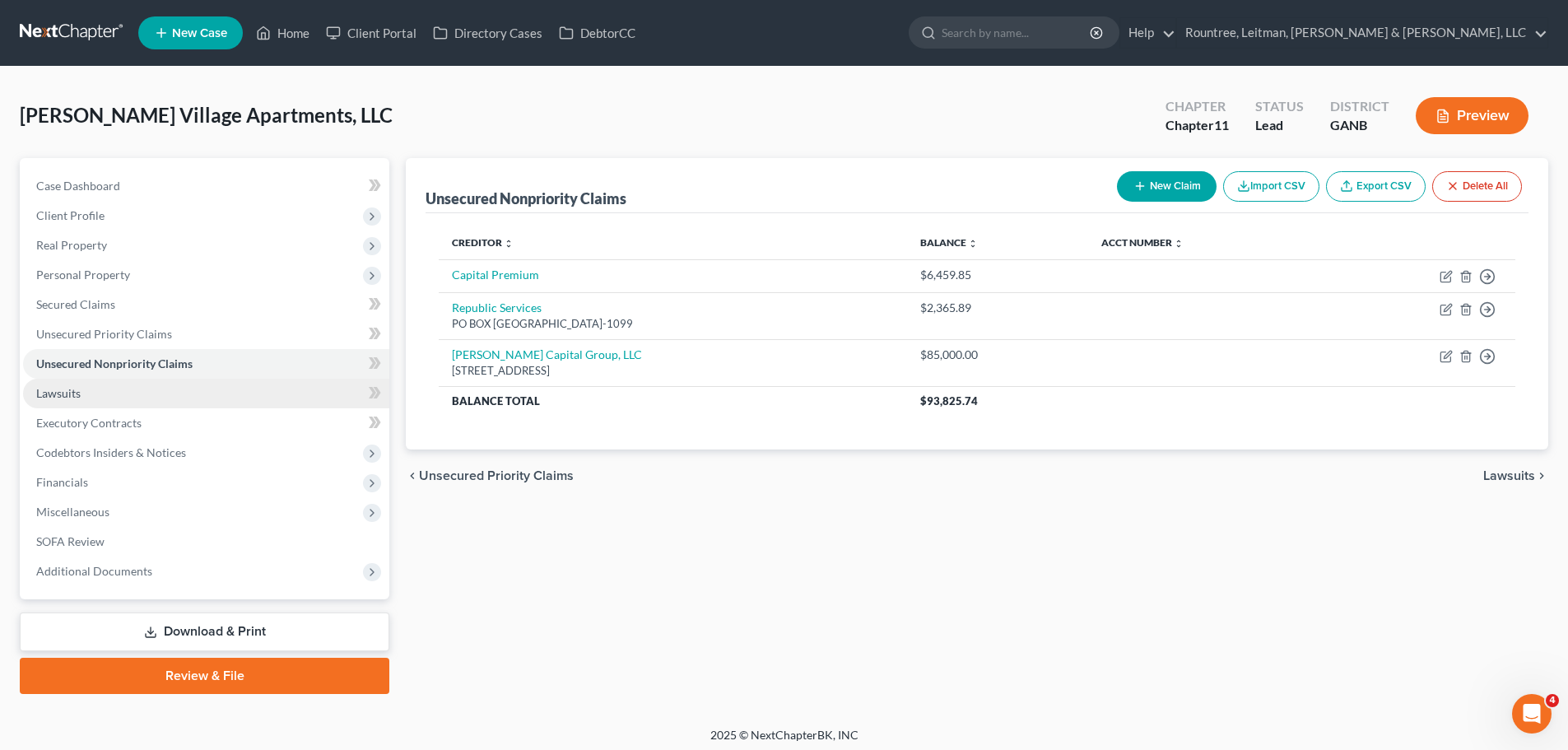
click at [61, 392] on span "Lawsuits" at bounding box center [59, 392] width 45 height 14
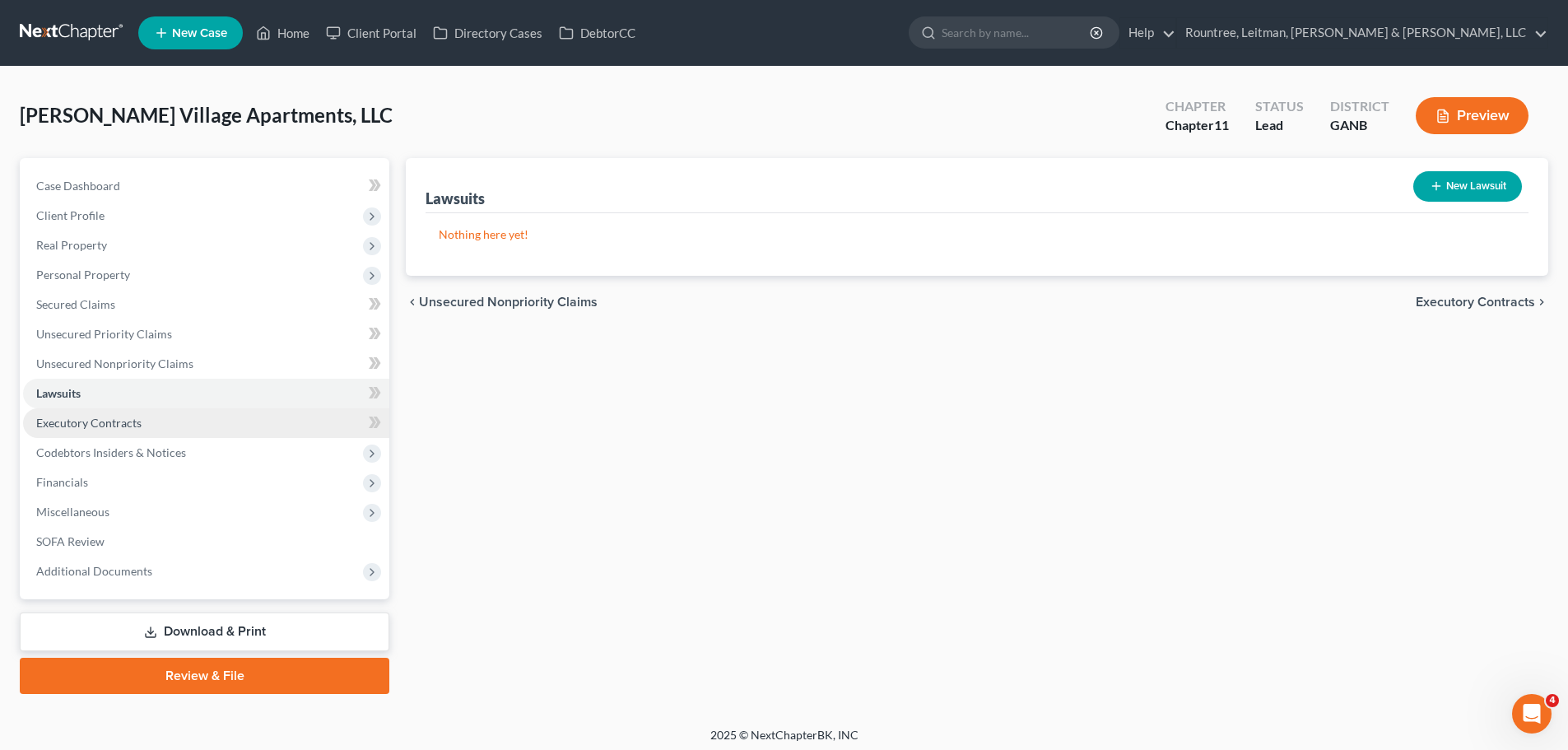
click at [61, 419] on span "Executory Contracts" at bounding box center [89, 422] width 105 height 14
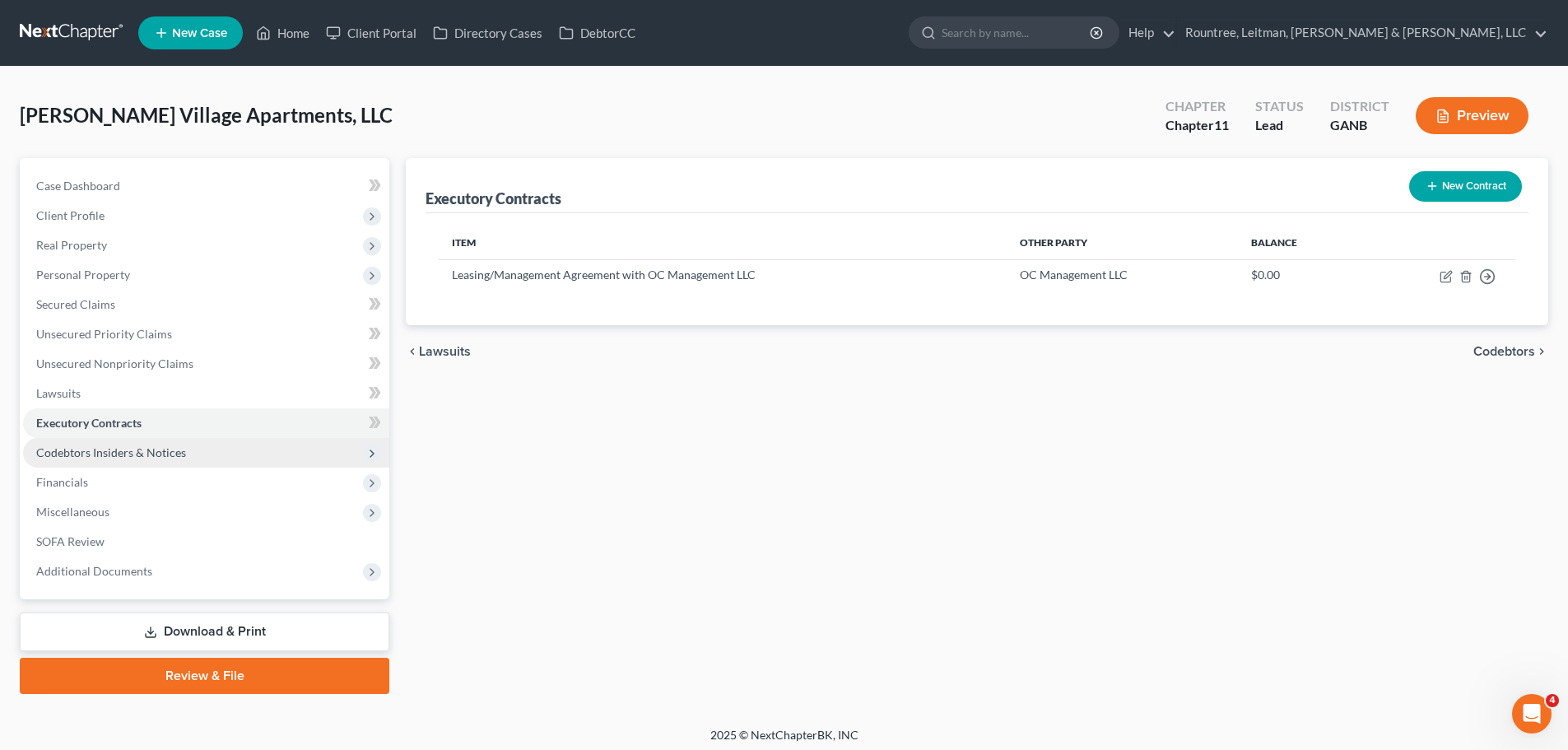
click at [61, 446] on span "Codebtors Insiders & Notices" at bounding box center [111, 452] width 150 height 14
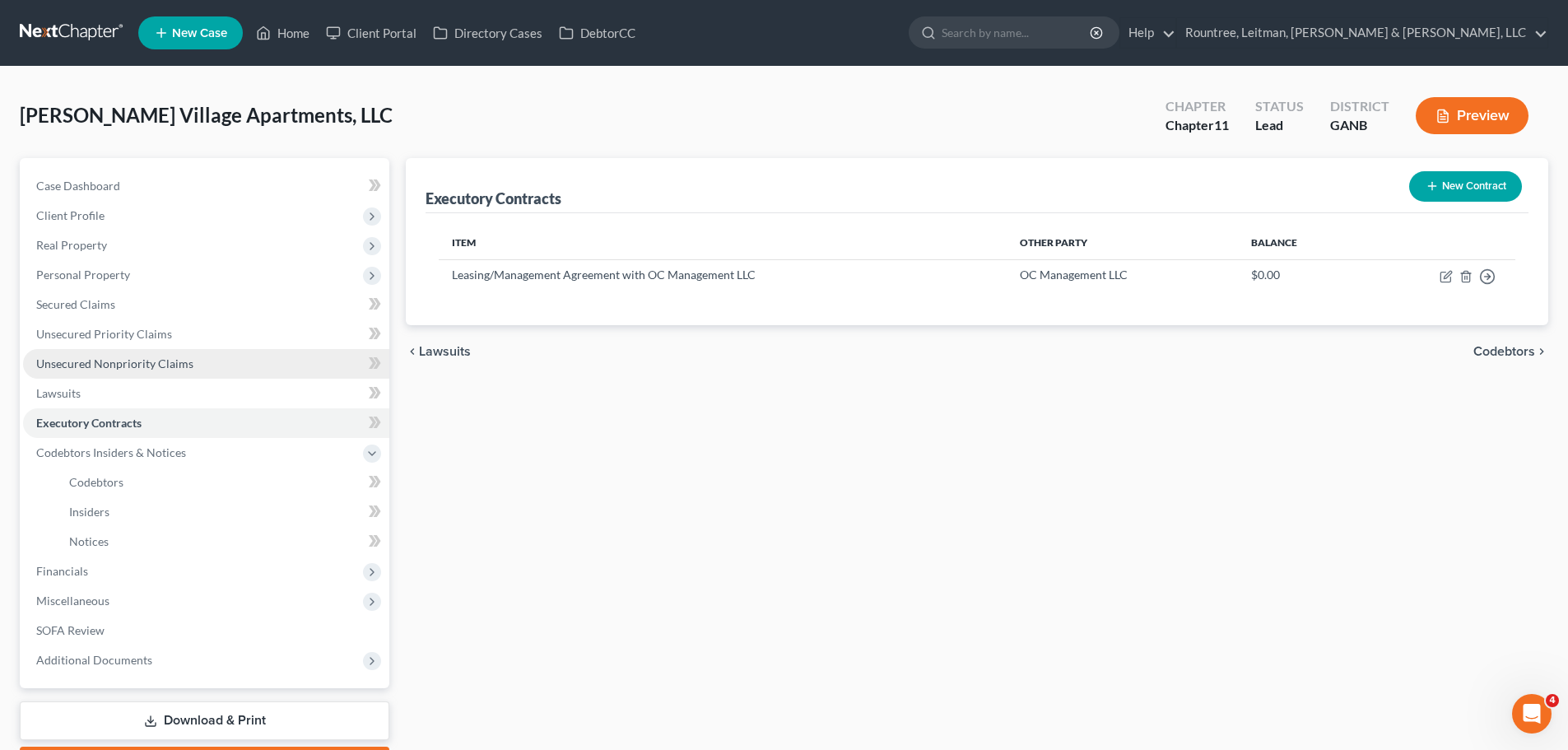
click at [106, 359] on span "Unsecured Nonpriority Claims" at bounding box center [115, 363] width 158 height 14
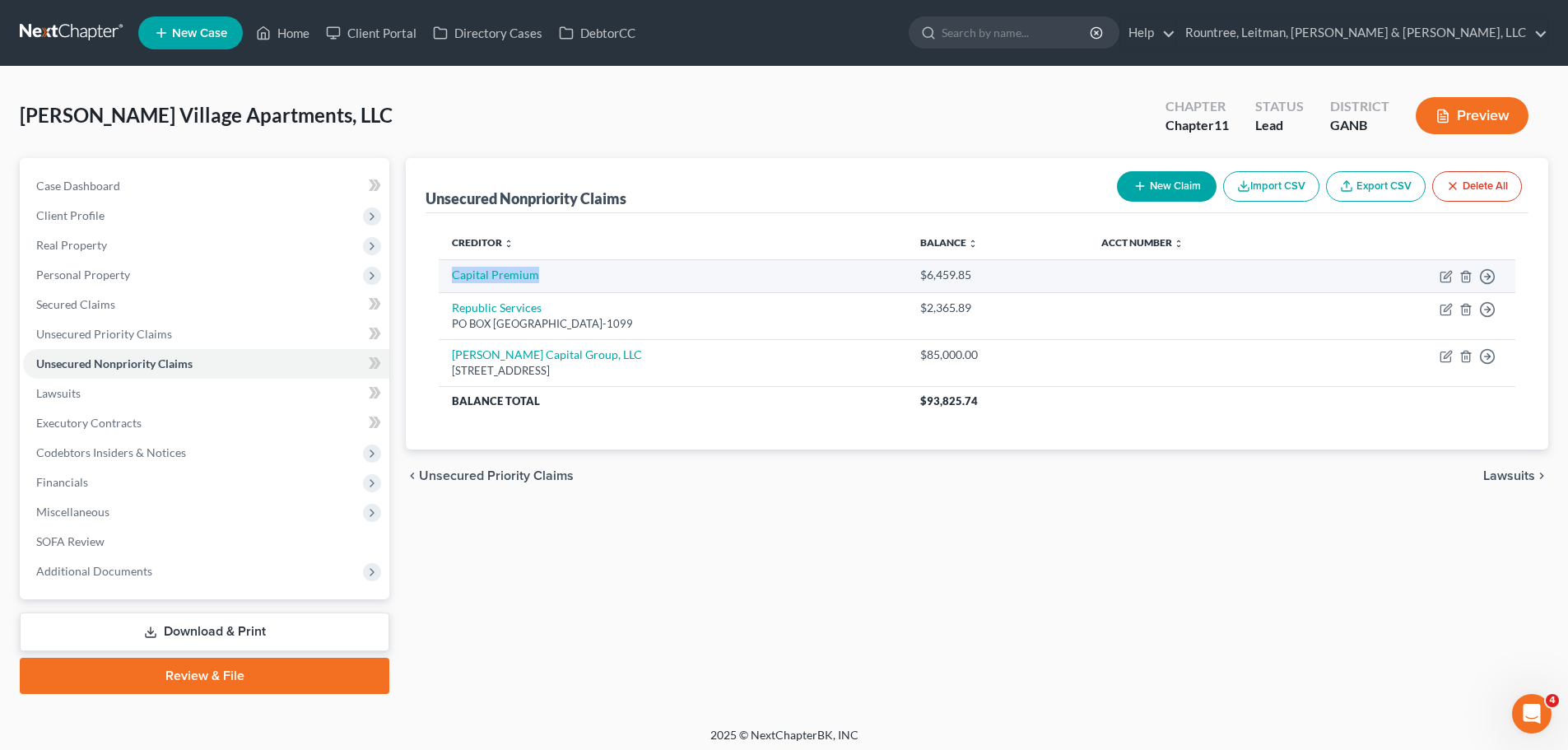
drag, startPoint x: 561, startPoint y: 276, endPoint x: 446, endPoint y: 285, distance: 115.4
click at [446, 285] on td "Capital Premium" at bounding box center [673, 276] width 468 height 33
copy link "Capital Premium"
